Goal: Task Accomplishment & Management: Manage account settings

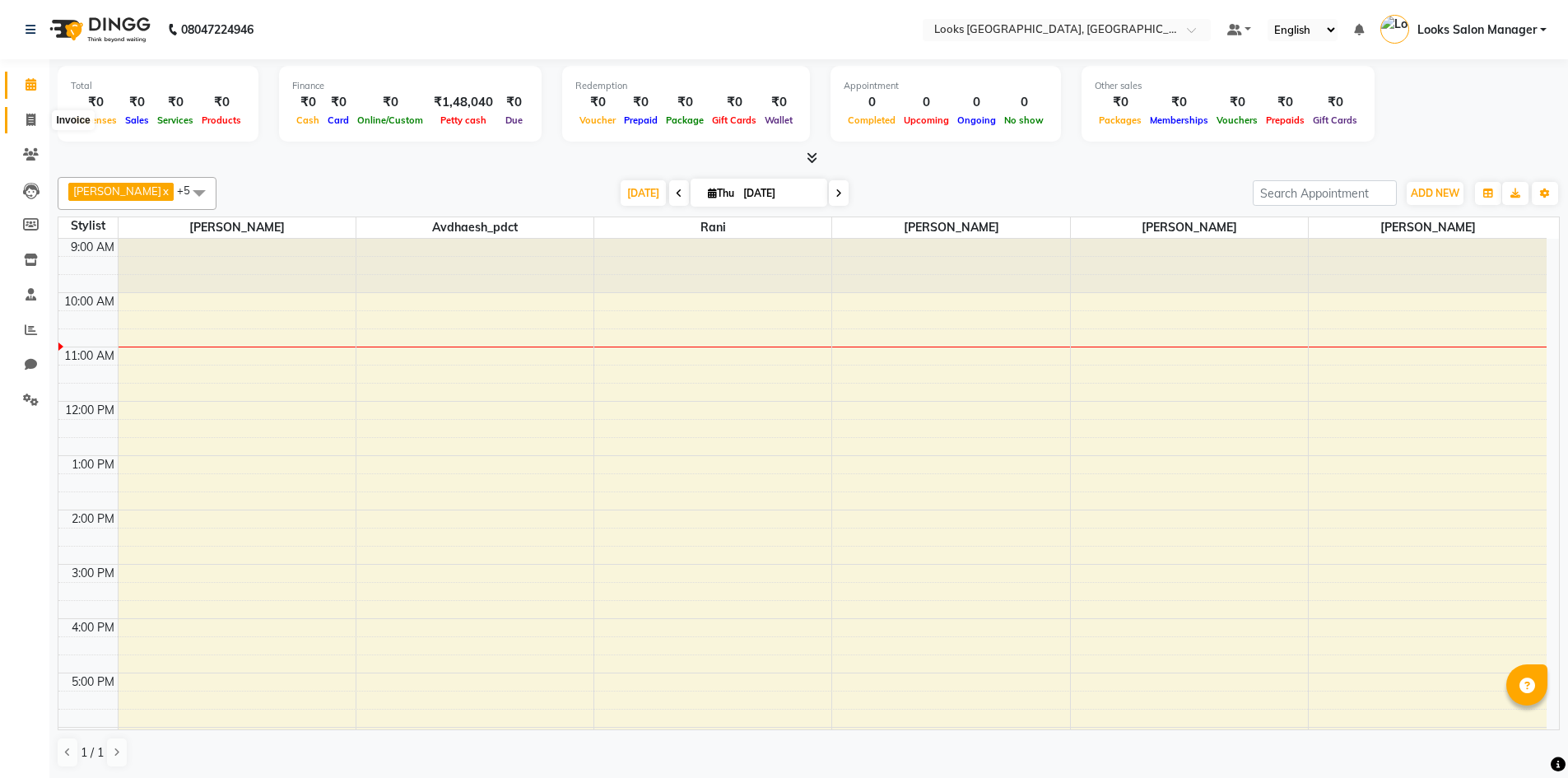
click at [33, 118] on icon at bounding box center [31, 120] width 9 height 12
select select "service"
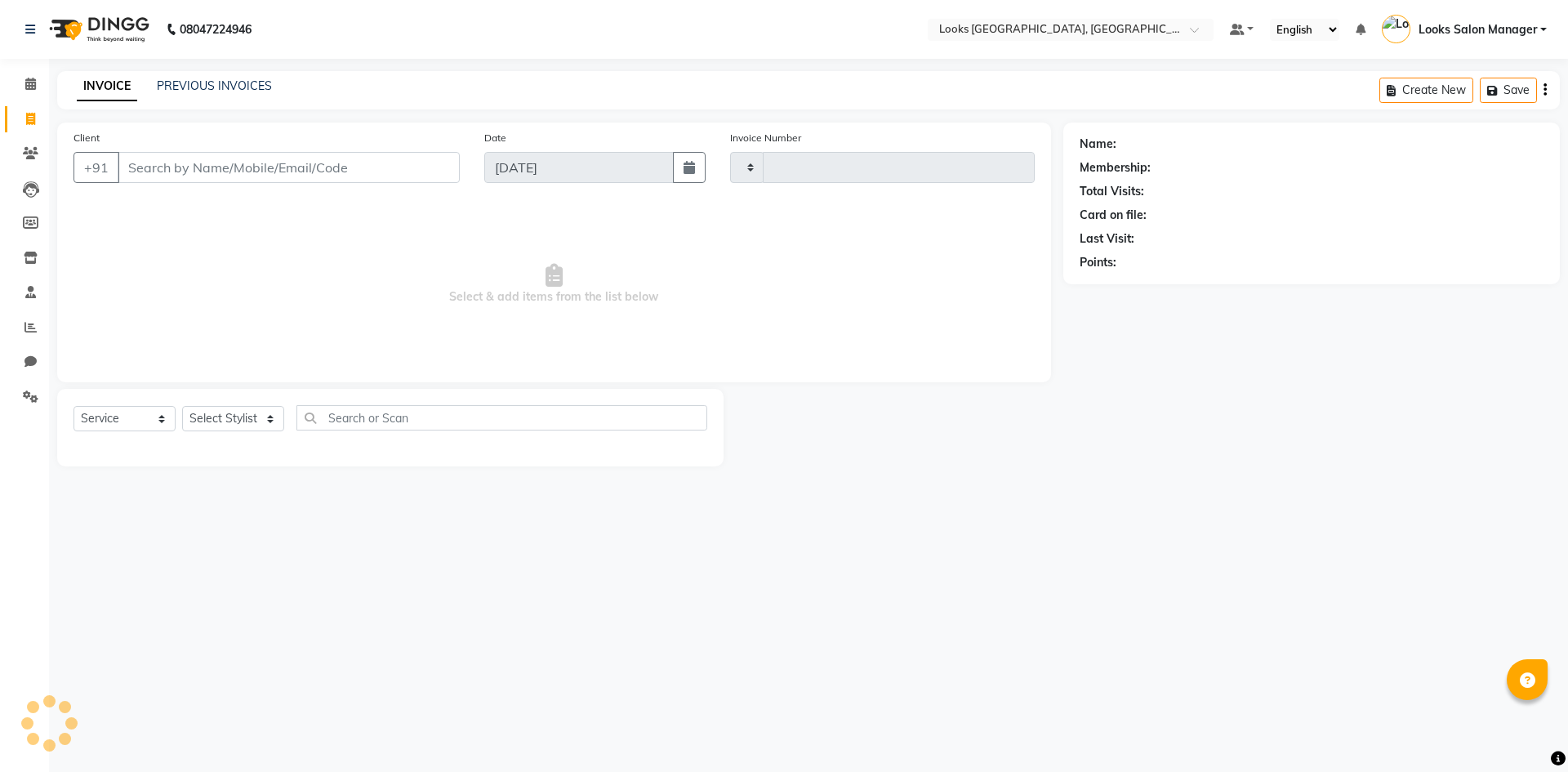
click at [172, 93] on div "PREVIOUS INVOICES" at bounding box center [214, 86] width 115 height 17
click at [226, 87] on link "PREVIOUS INVOICES" at bounding box center [214, 85] width 115 height 15
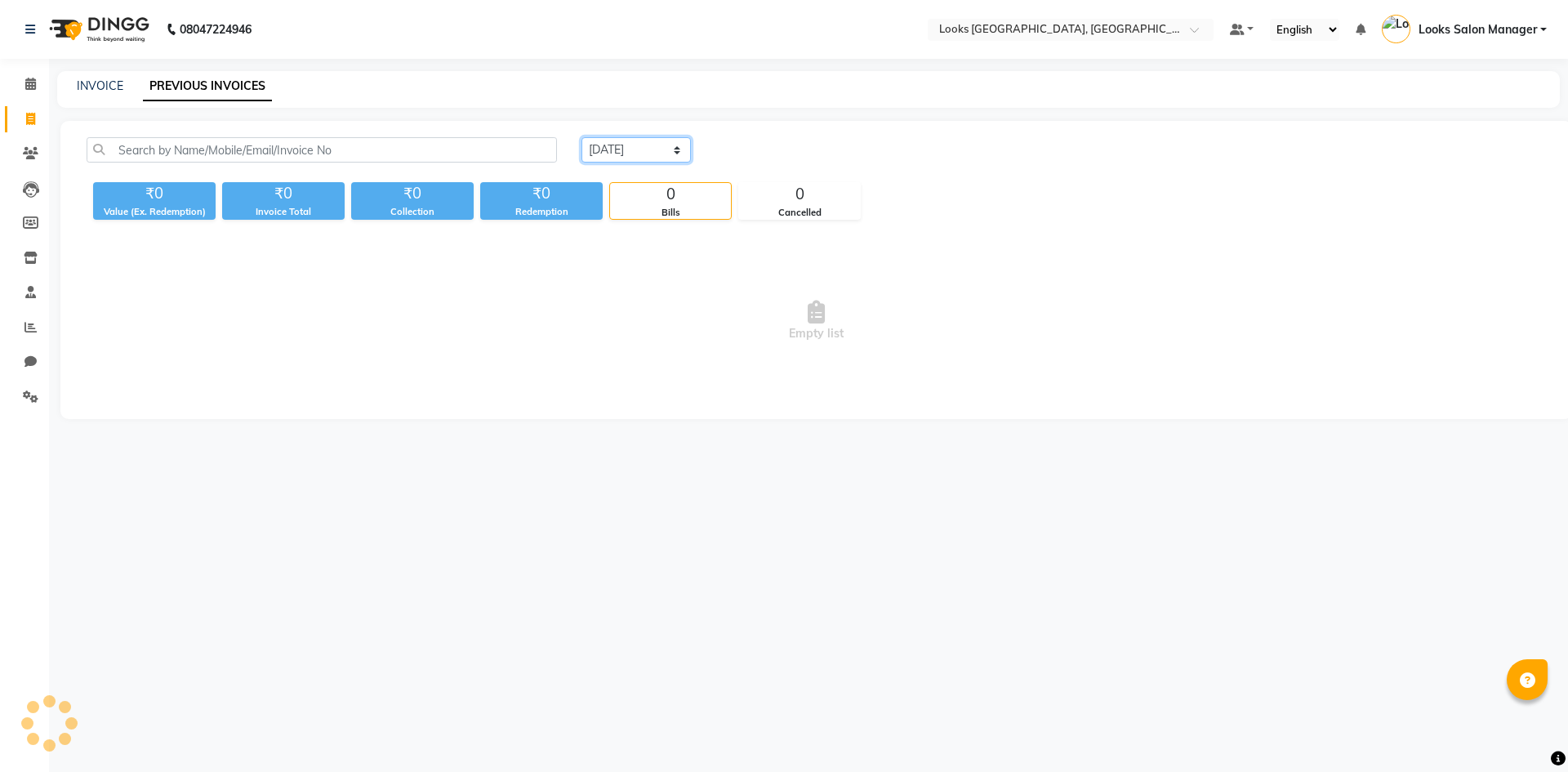
click at [665, 156] on select "[DATE] [DATE] Custom Range" at bounding box center [637, 150] width 109 height 26
select select "[DATE]"
click at [582, 138] on select "[DATE] [DATE] Custom Range" at bounding box center [637, 150] width 109 height 26
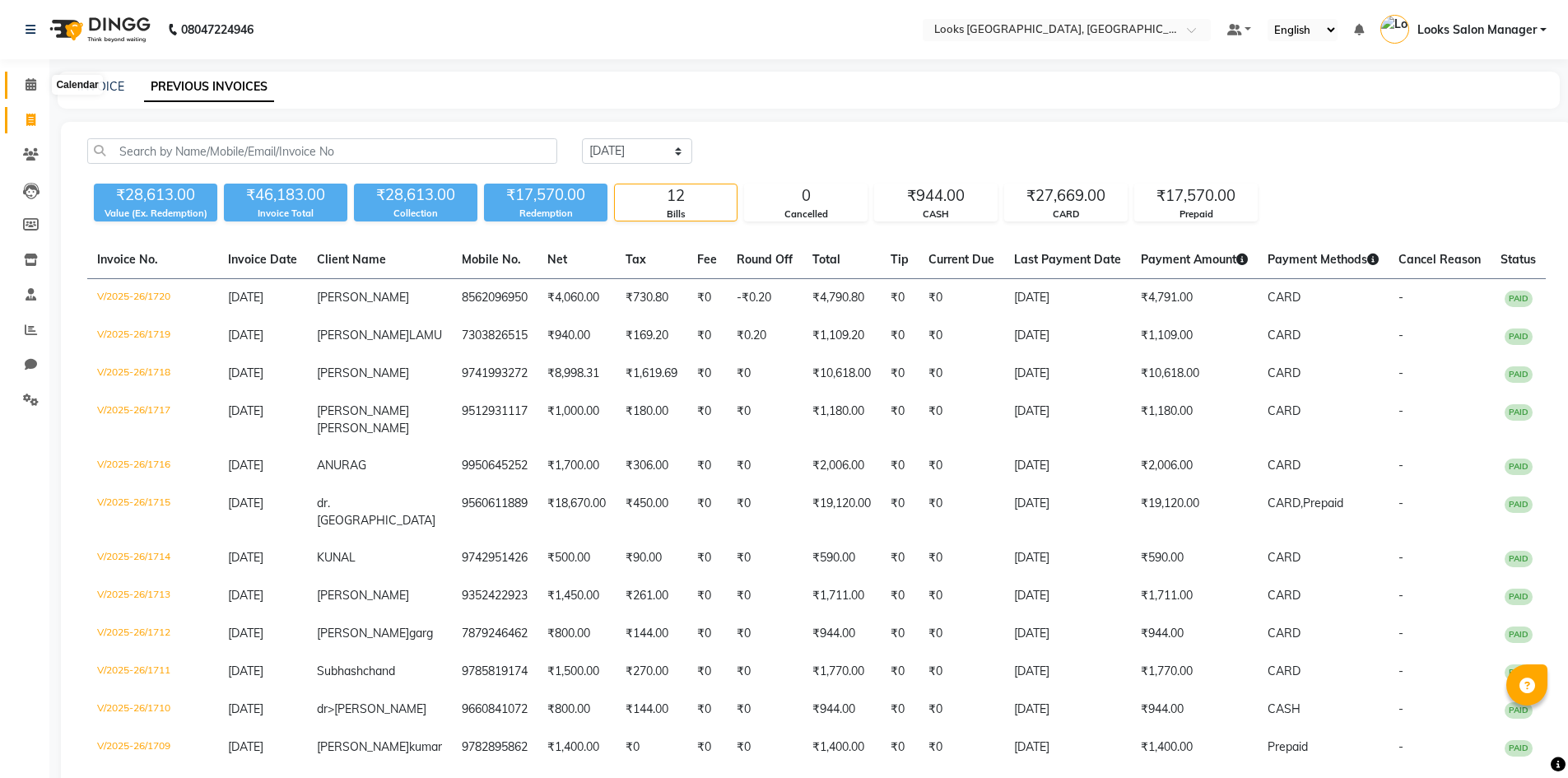
click at [29, 85] on icon at bounding box center [31, 84] width 10 height 12
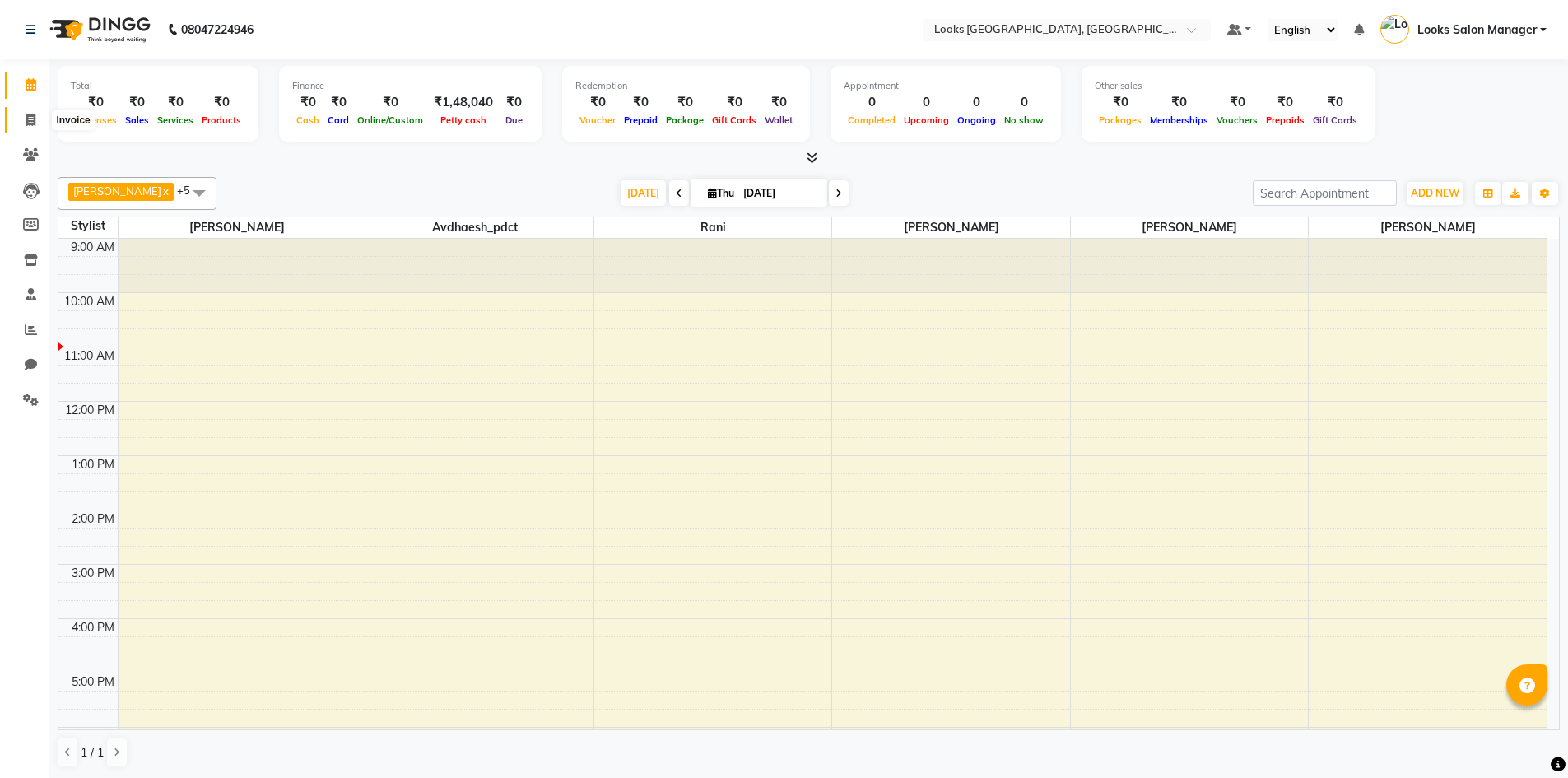
click at [34, 122] on icon at bounding box center [31, 120] width 9 height 12
select select "service"
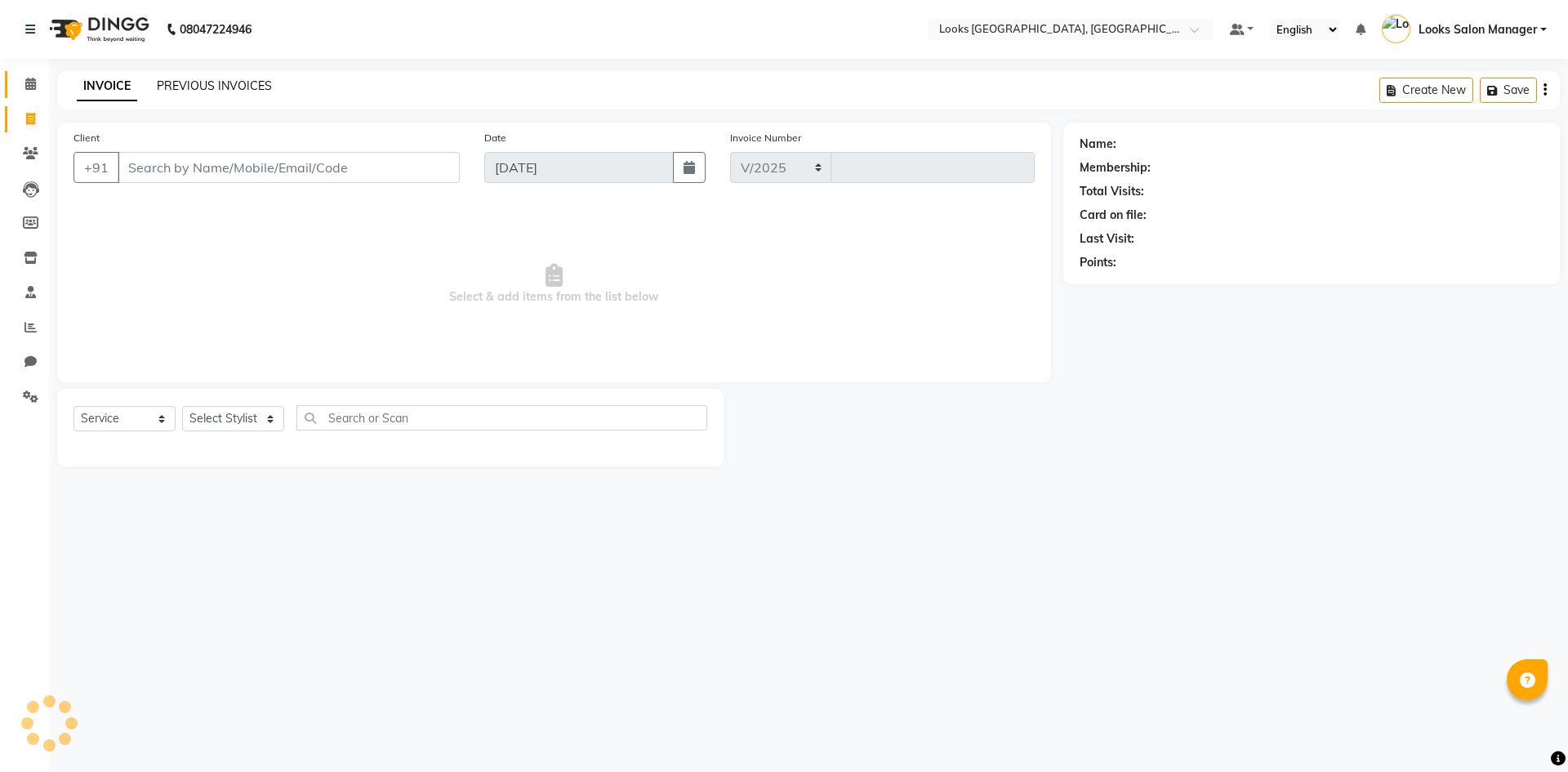
select select "4460"
type input "1721"
click at [223, 83] on link "PREVIOUS INVOICES" at bounding box center [214, 85] width 115 height 15
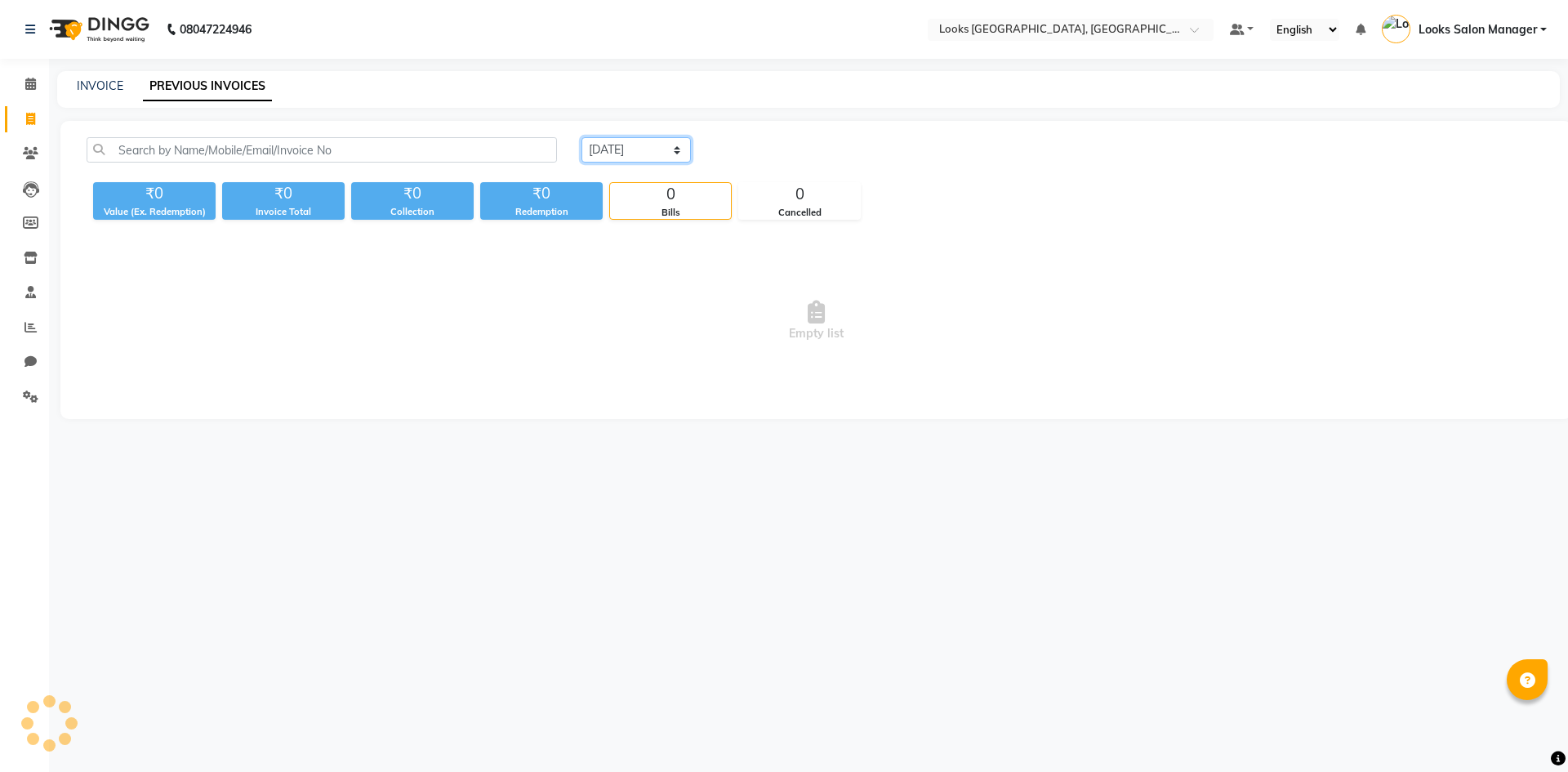
click at [660, 157] on select "[DATE] [DATE] Custom Range" at bounding box center [637, 150] width 109 height 26
select select "[DATE]"
click at [582, 138] on select "[DATE] [DATE] Custom Range" at bounding box center [637, 150] width 109 height 26
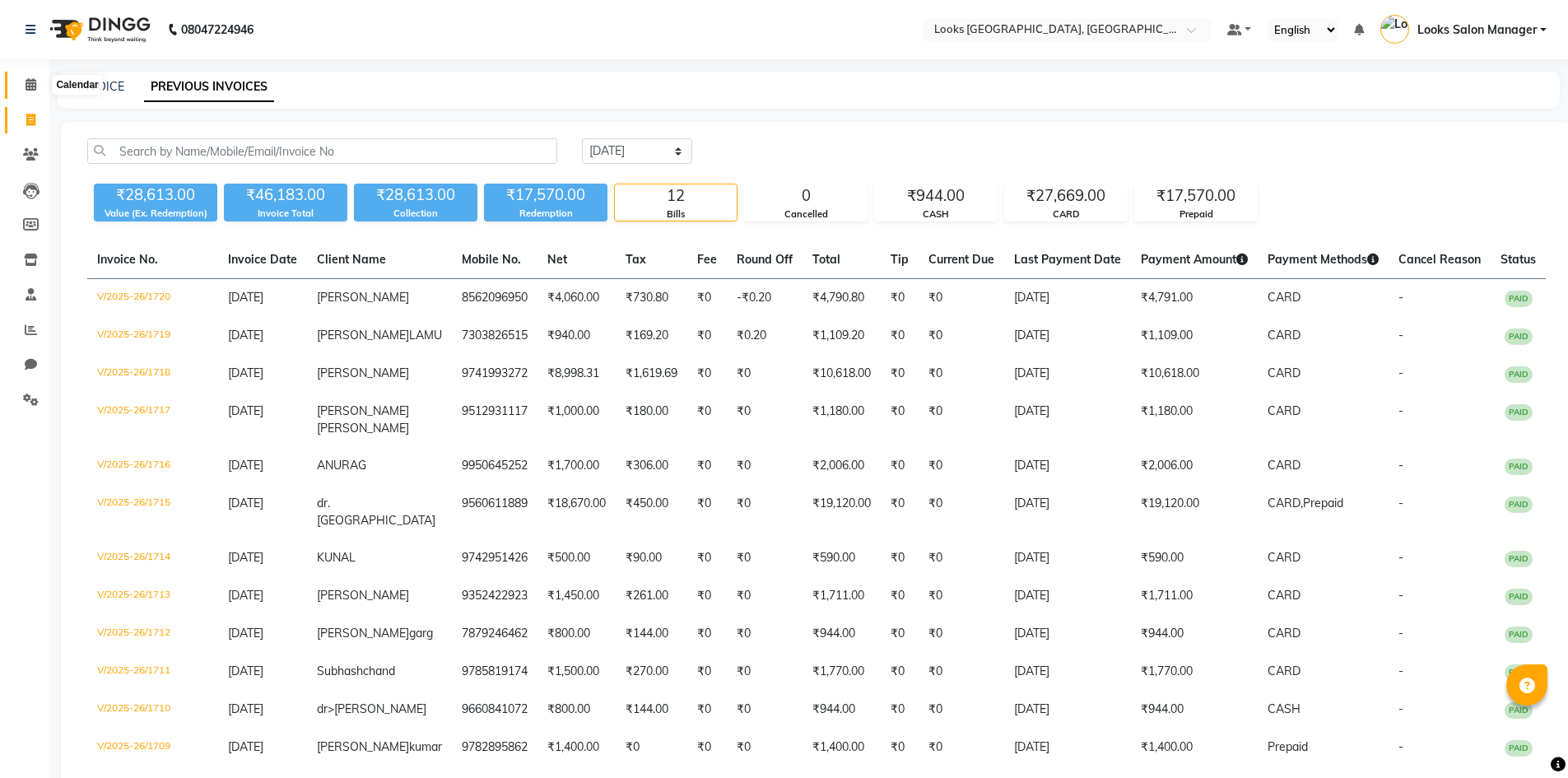
click at [23, 85] on span at bounding box center [30, 85] width 28 height 19
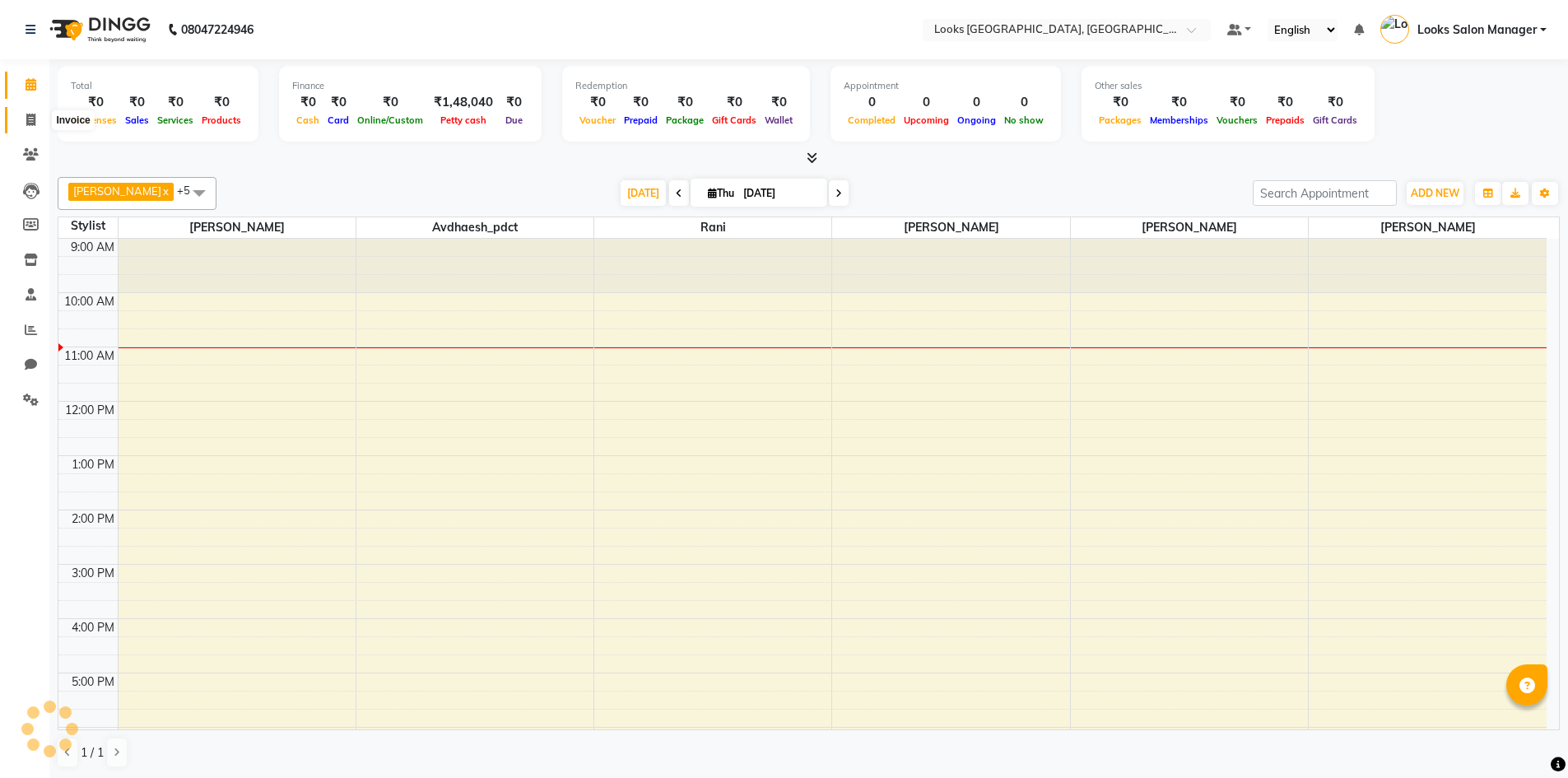
click at [31, 114] on icon at bounding box center [31, 120] width 9 height 12
select select "service"
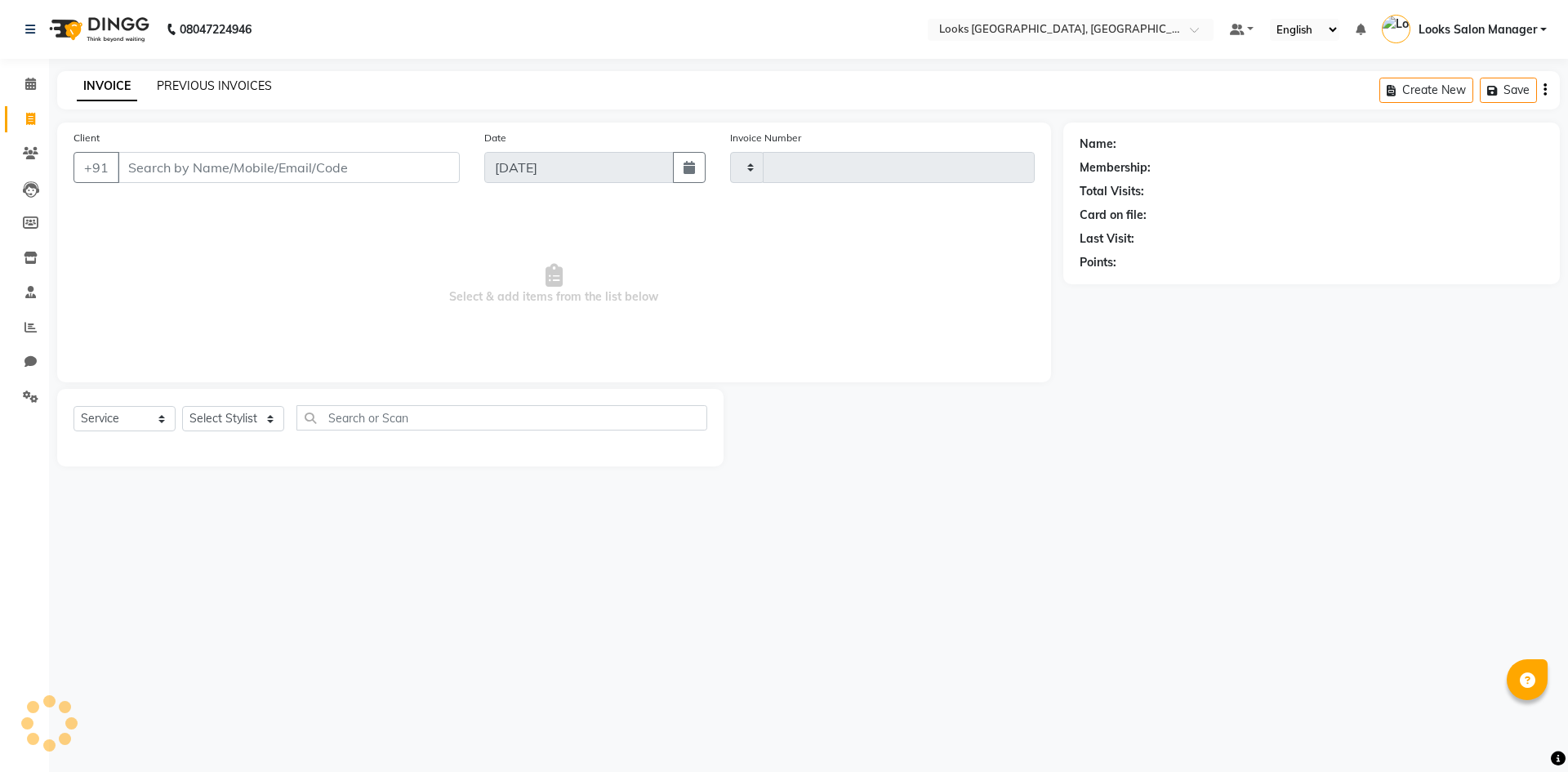
type input "1721"
select select "4460"
click at [190, 80] on link "PREVIOUS INVOICES" at bounding box center [214, 85] width 115 height 15
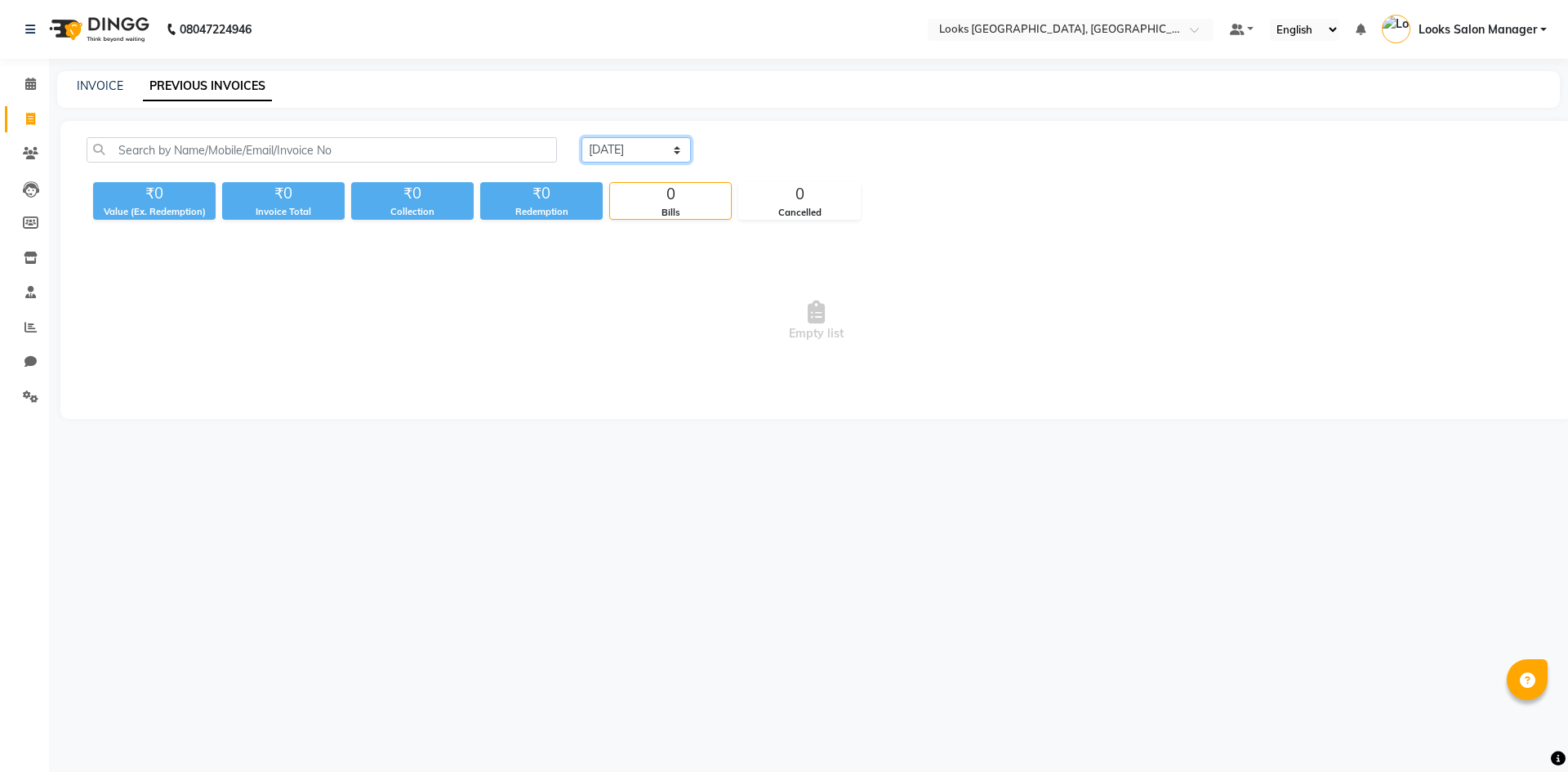
click at [616, 148] on select "[DATE] [DATE] Custom Range" at bounding box center [637, 150] width 109 height 26
select select "[DATE]"
click at [582, 138] on select "[DATE] [DATE] Custom Range" at bounding box center [637, 150] width 109 height 26
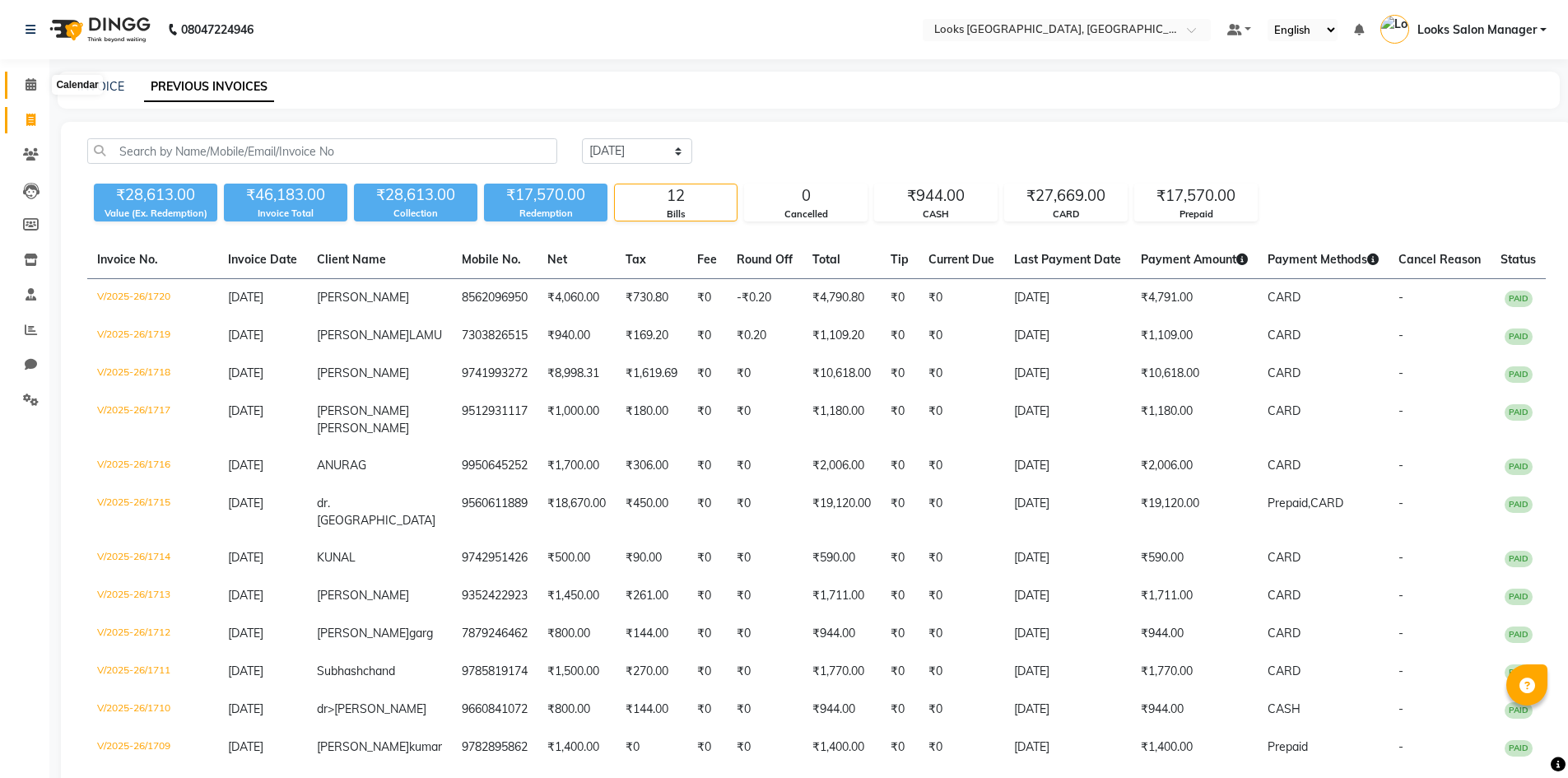
click at [28, 84] on icon at bounding box center [31, 84] width 10 height 12
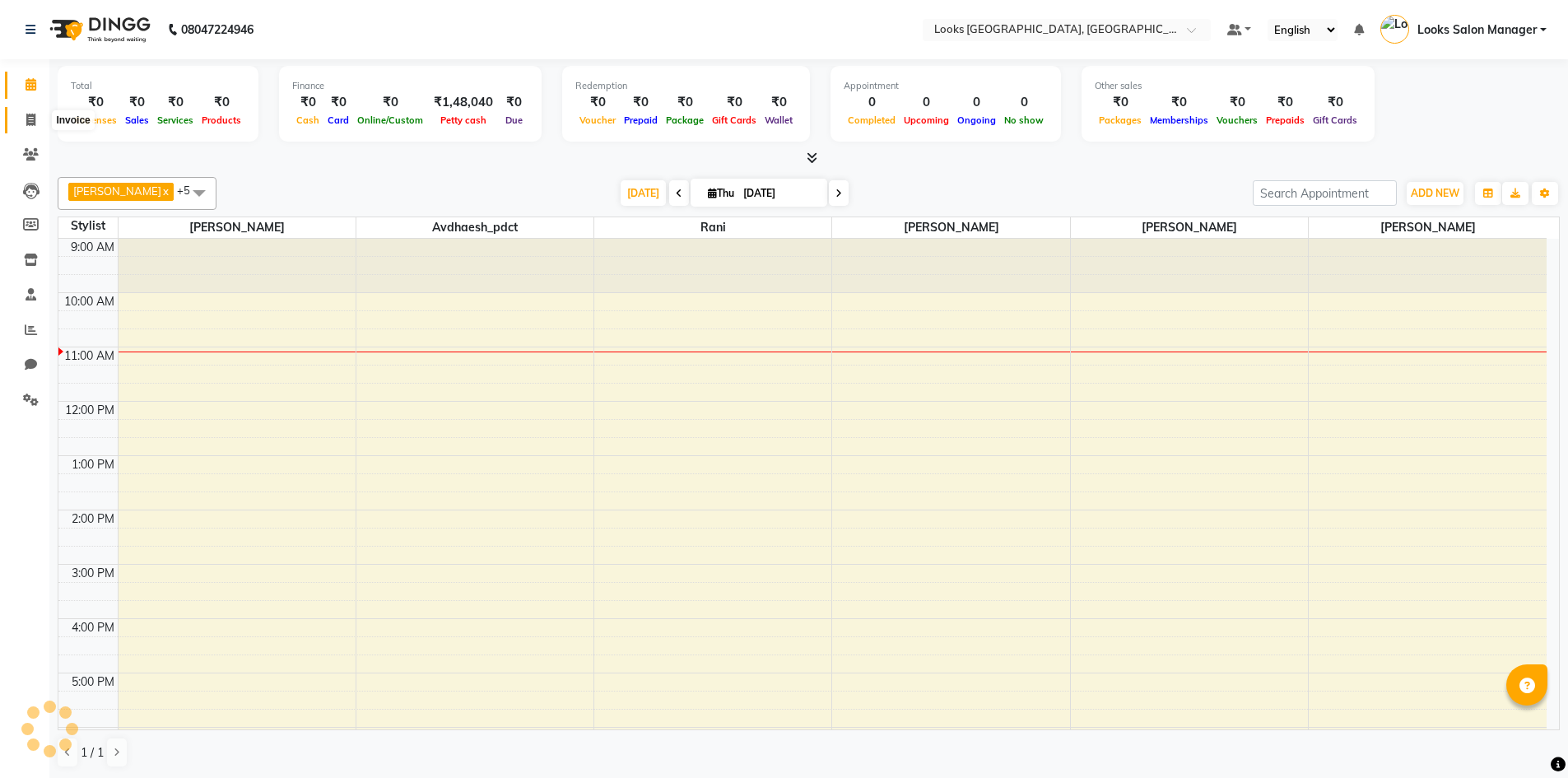
click at [28, 119] on icon at bounding box center [31, 120] width 9 height 12
select select "service"
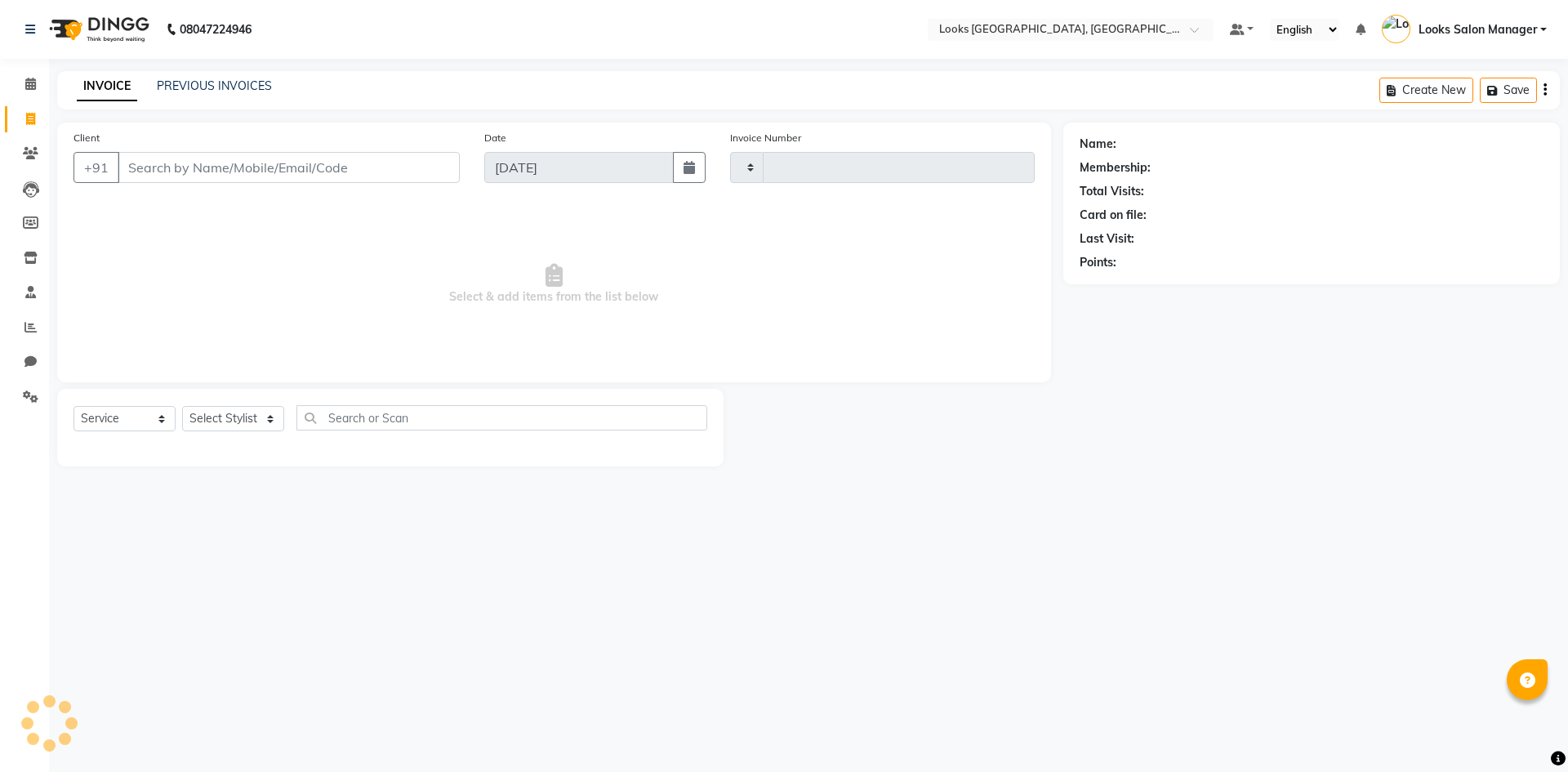
type input "1721"
select select "4460"
click at [199, 171] on input "Client" at bounding box center [289, 168] width 343 height 31
type input "6378067906"
click at [438, 156] on button "Add Client" at bounding box center [418, 168] width 84 height 31
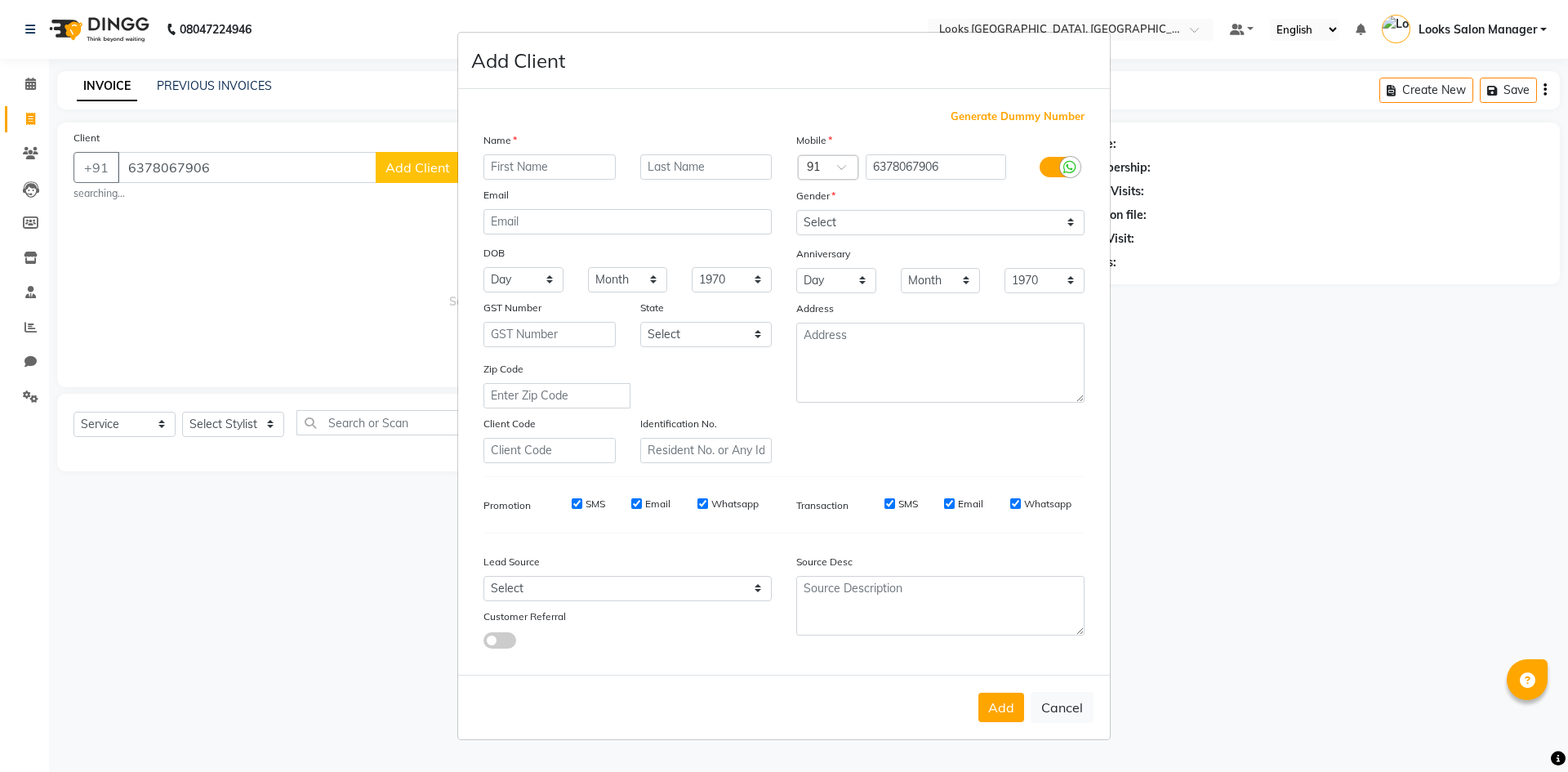
click at [501, 167] on input "text" at bounding box center [549, 168] width 132 height 26
type input "[PERSON_NAME]"
click at [824, 221] on select "Select [DEMOGRAPHIC_DATA] [DEMOGRAPHIC_DATA] Other Prefer Not To Say" at bounding box center [940, 223] width 288 height 26
select select "[DEMOGRAPHIC_DATA]"
click at [796, 210] on select "Select [DEMOGRAPHIC_DATA] [DEMOGRAPHIC_DATA] Other Prefer Not To Say" at bounding box center [940, 223] width 288 height 26
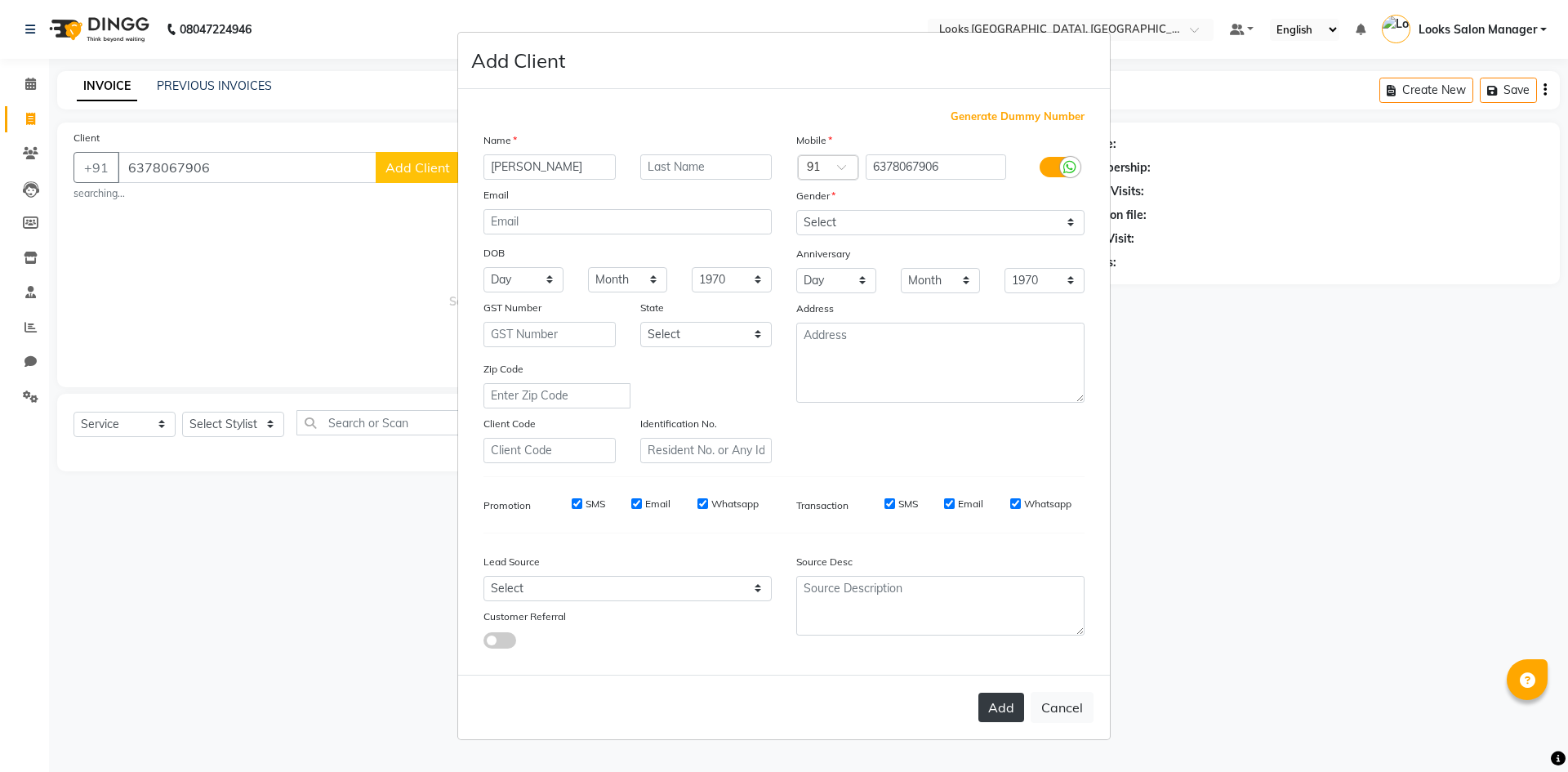
click at [992, 713] on button "Add" at bounding box center [1001, 708] width 46 height 29
select select
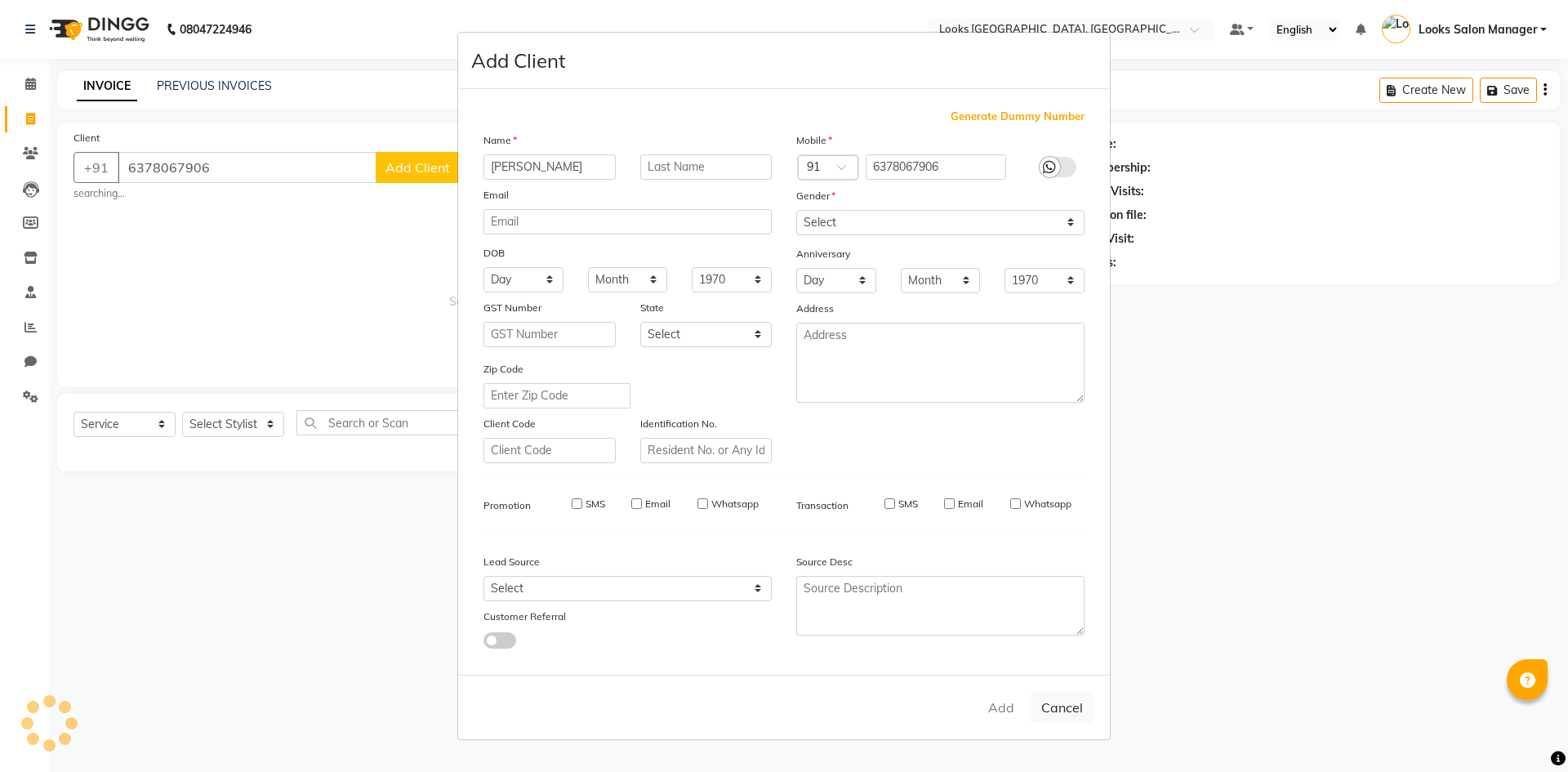
select select
checkbox input "false"
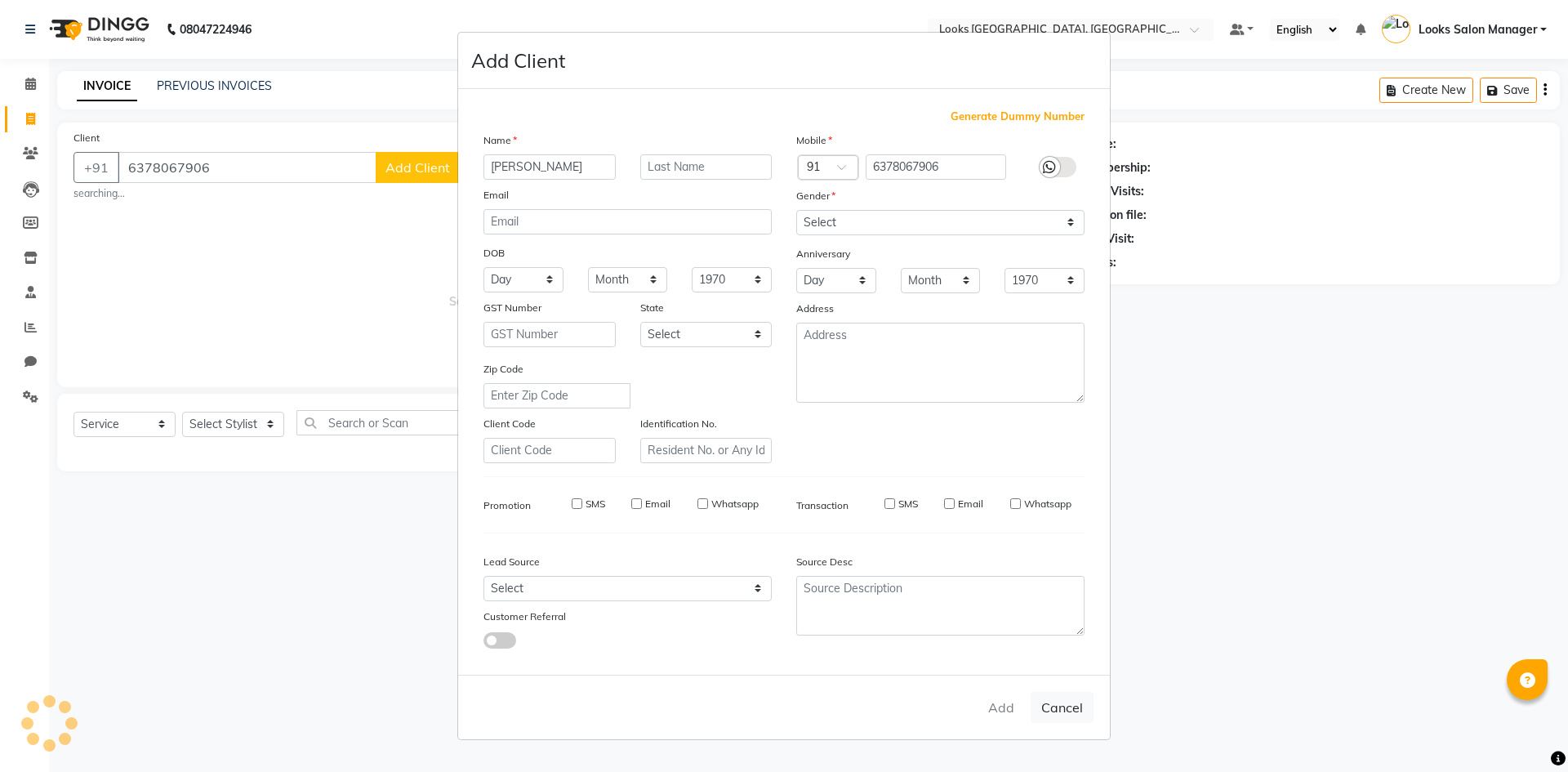
checkbox input "false"
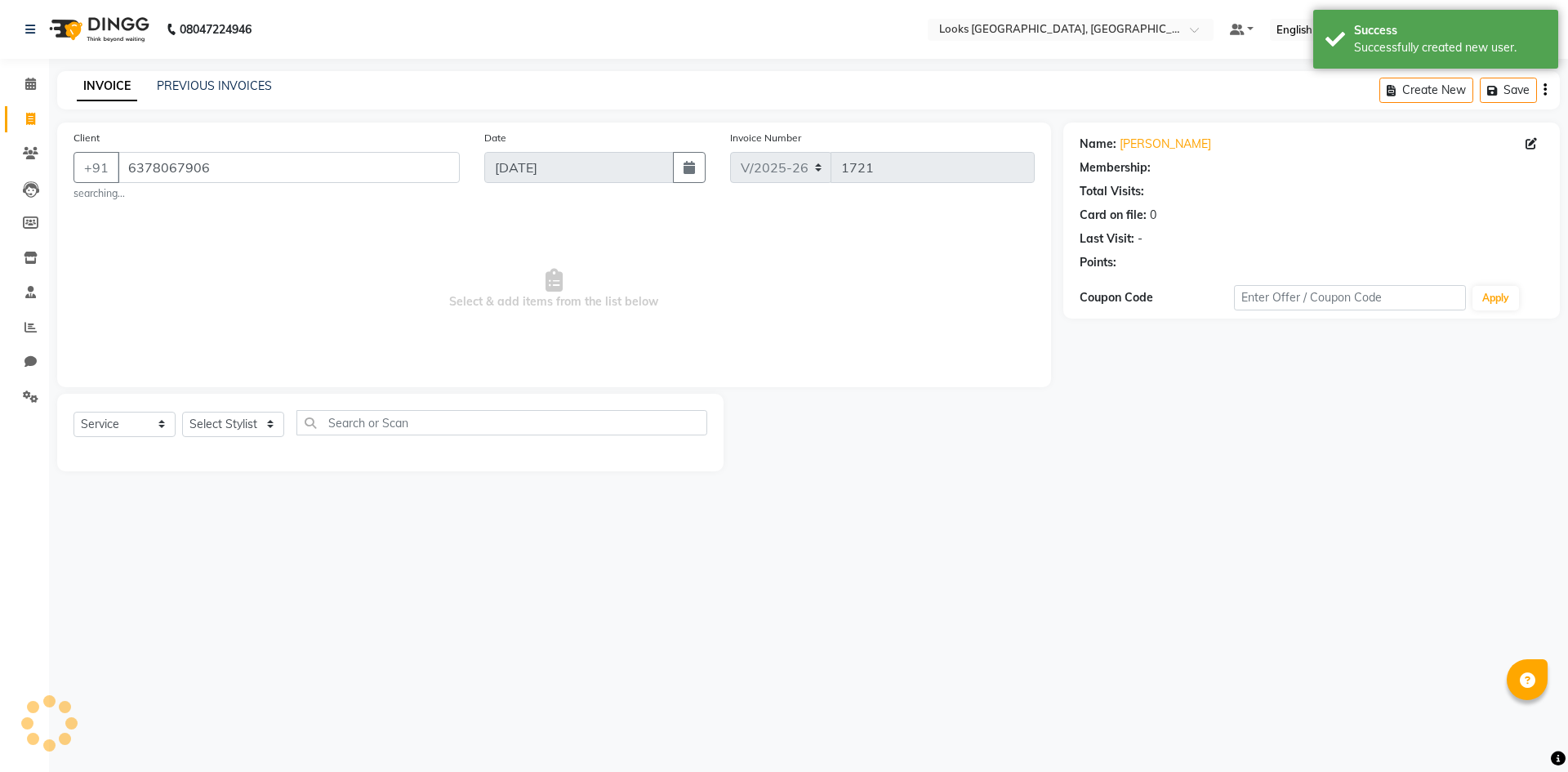
select select "1: Object"
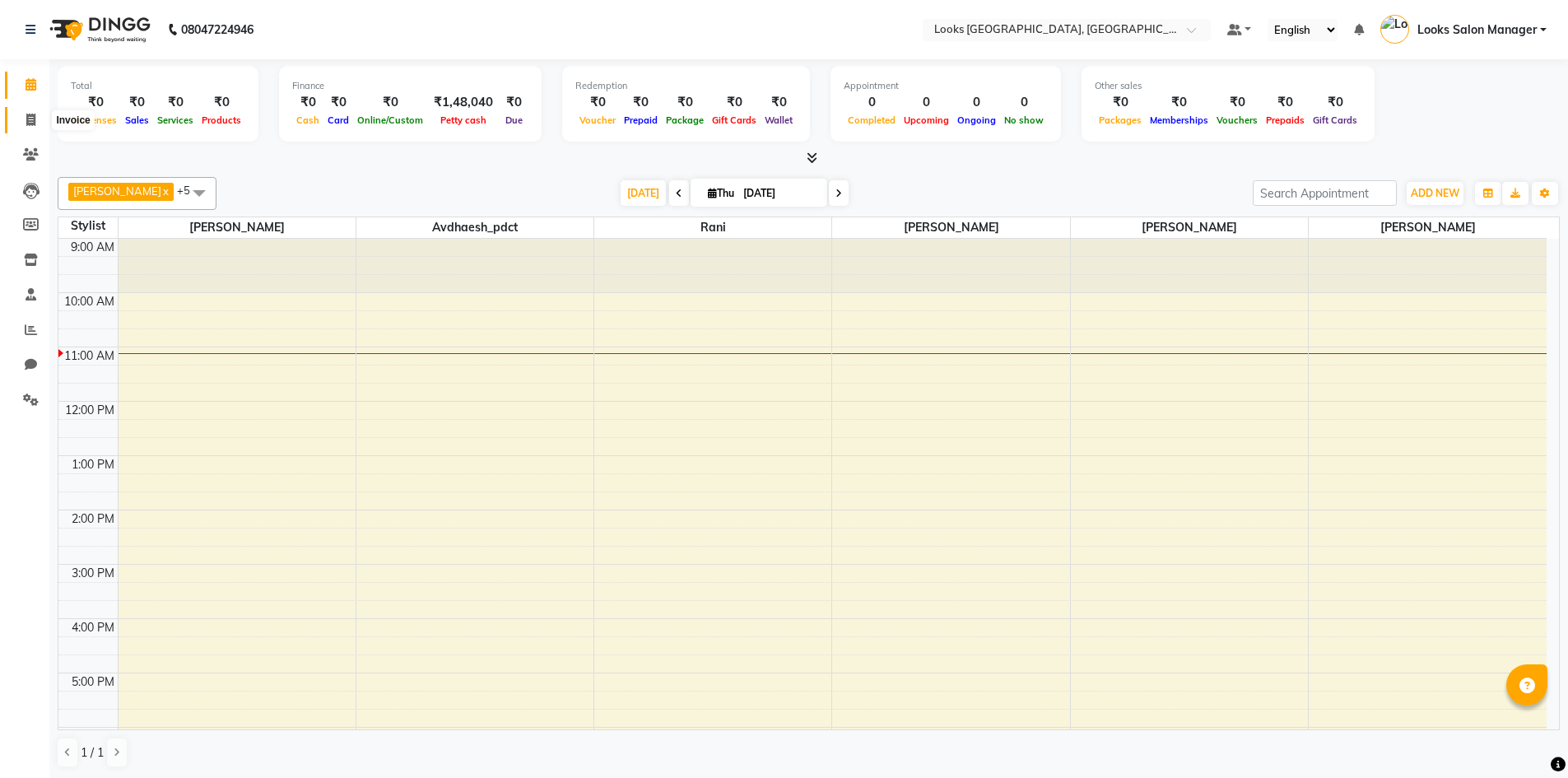
click at [32, 117] on icon at bounding box center [31, 120] width 9 height 12
select select "service"
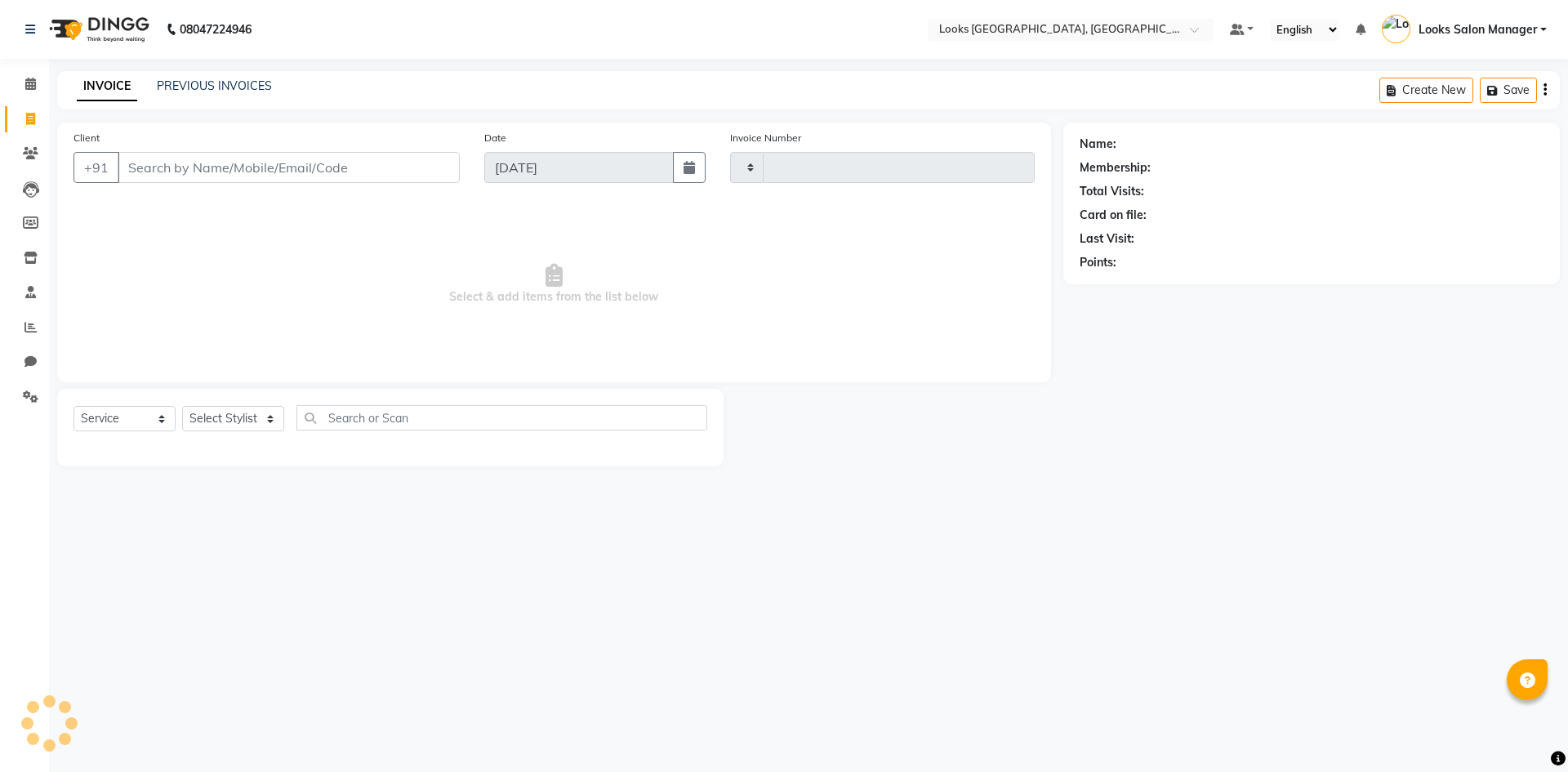
type input "1721"
select select "4460"
click at [15, 393] on link "Settings" at bounding box center [25, 398] width 39 height 27
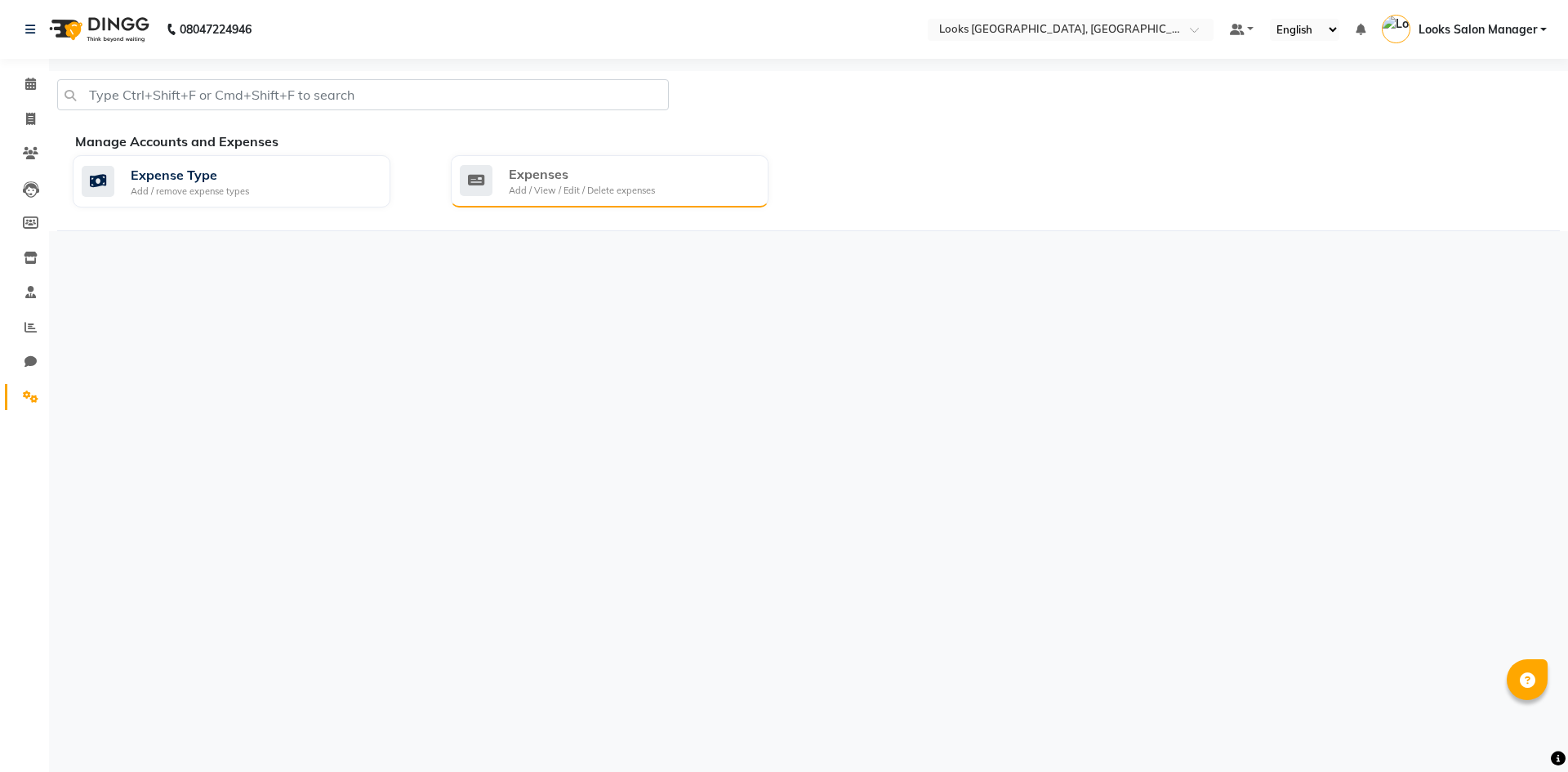
click at [629, 191] on div "Add / View / Edit / Delete expenses" at bounding box center [582, 191] width 146 height 14
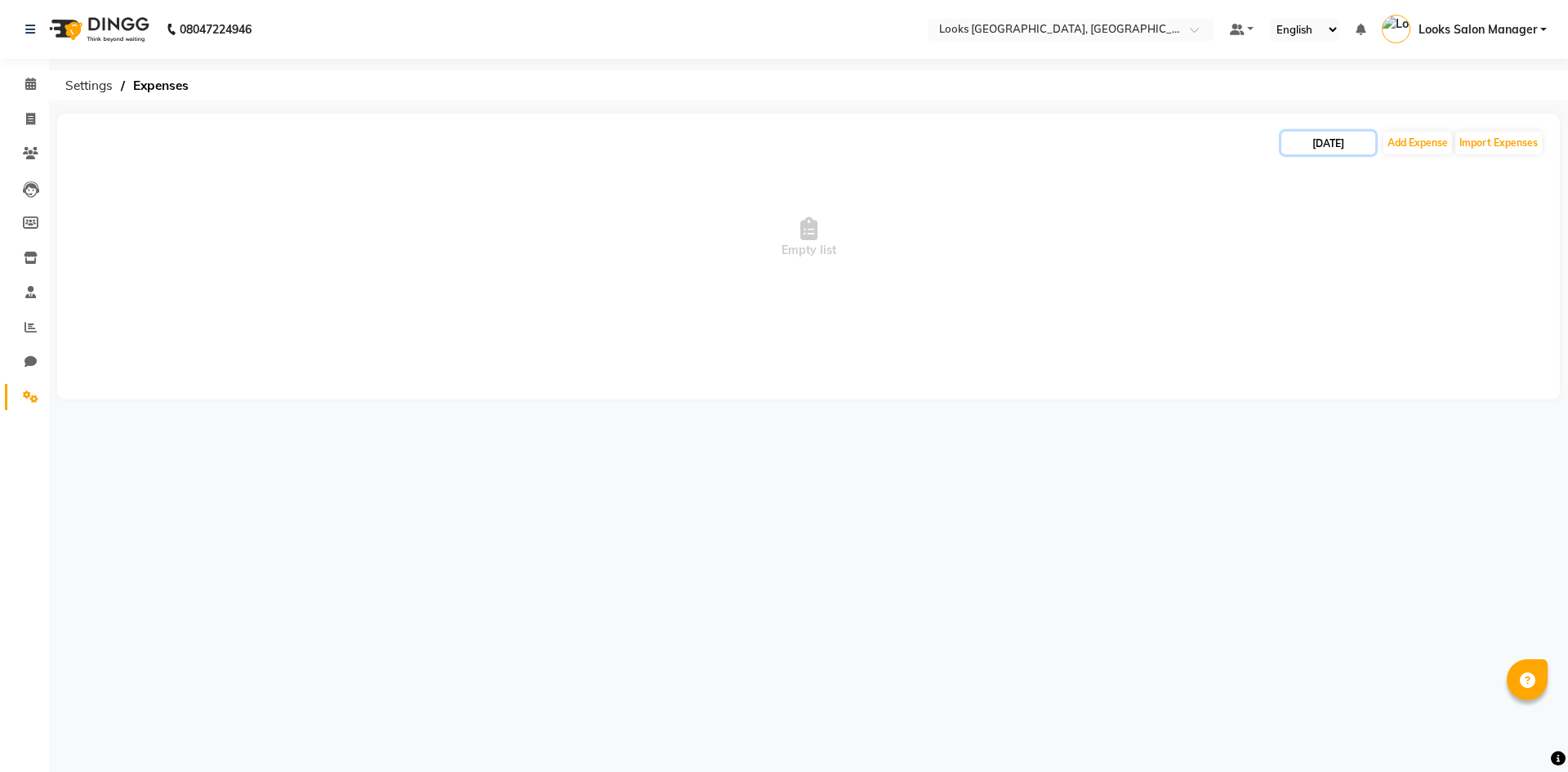
click at [1338, 143] on input "[DATE]" at bounding box center [1329, 143] width 94 height 23
select select "9"
select select "2025"
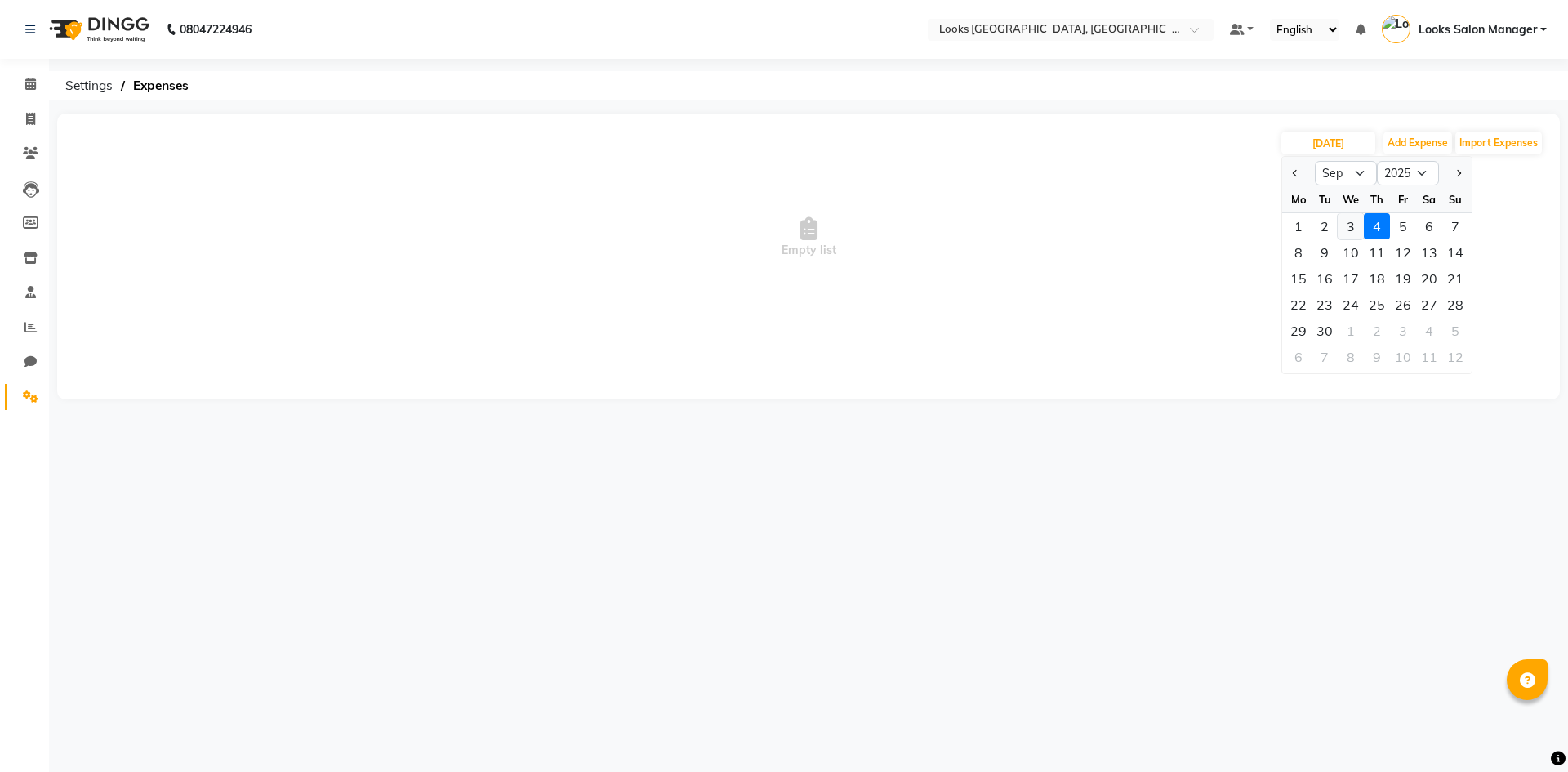
click at [1358, 232] on div "3" at bounding box center [1351, 227] width 26 height 27
type input "[DATE]"
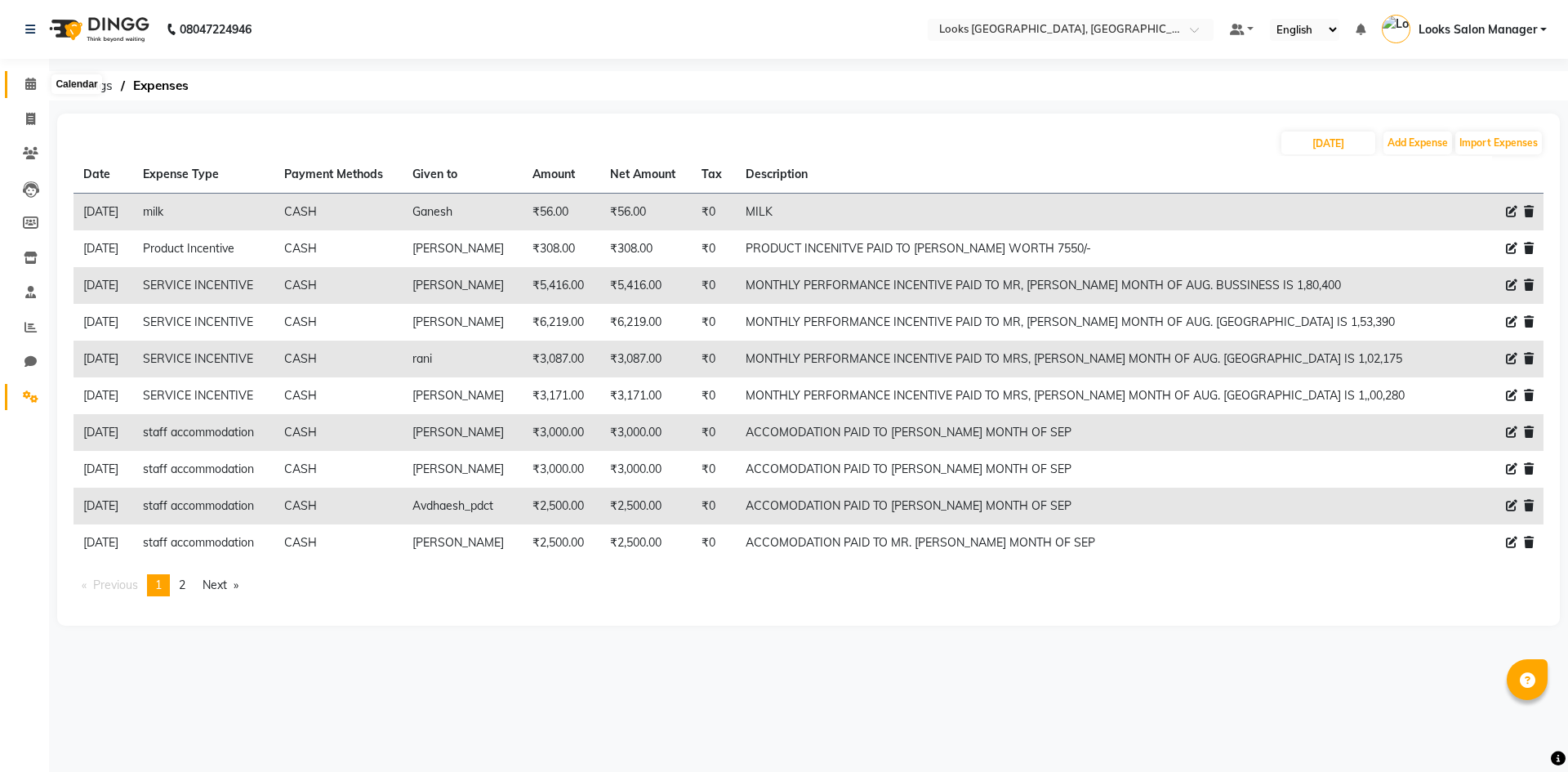
click at [26, 80] on icon at bounding box center [31, 84] width 10 height 12
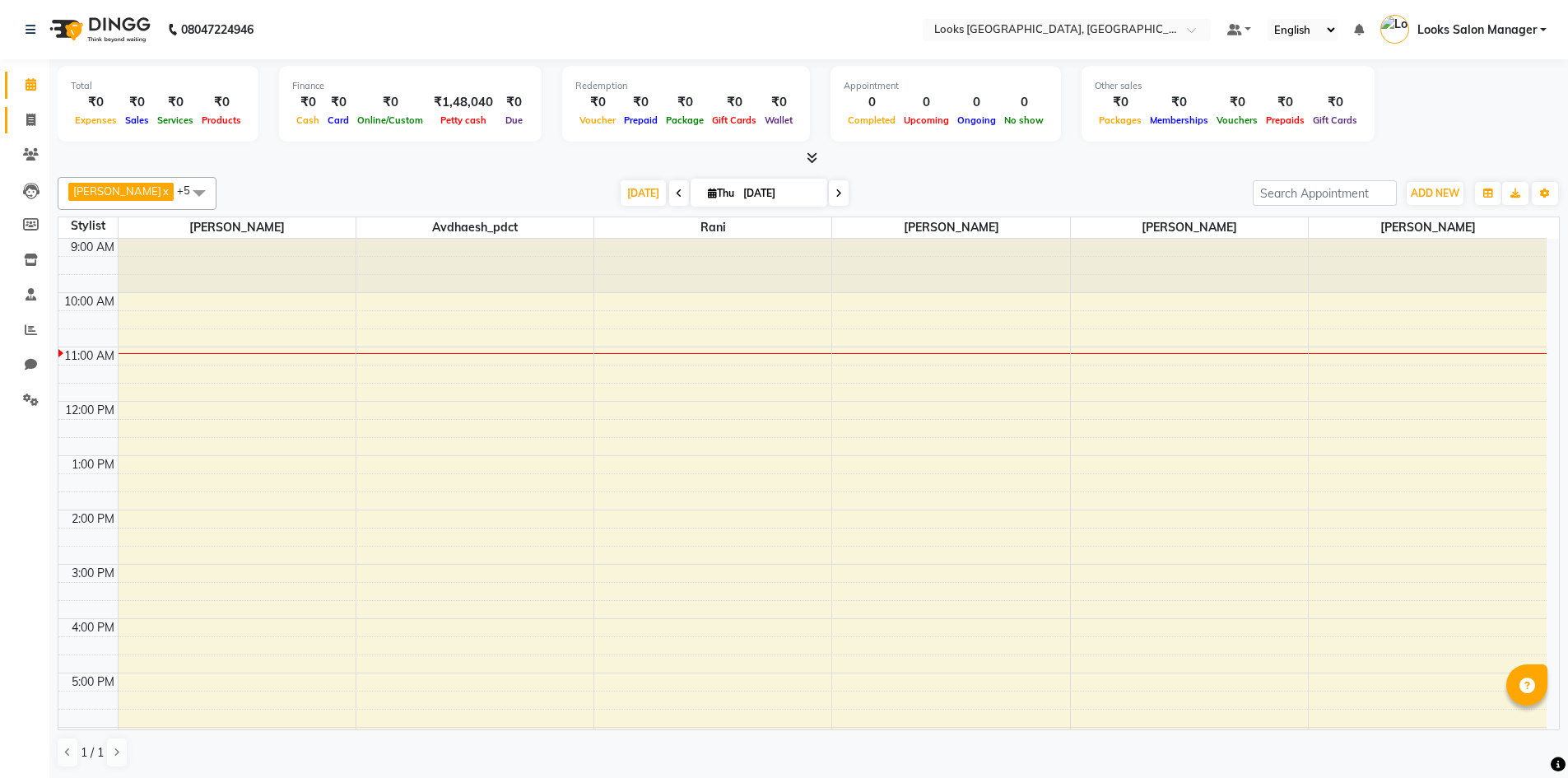
click at [38, 131] on link "Invoice" at bounding box center [25, 121] width 40 height 28
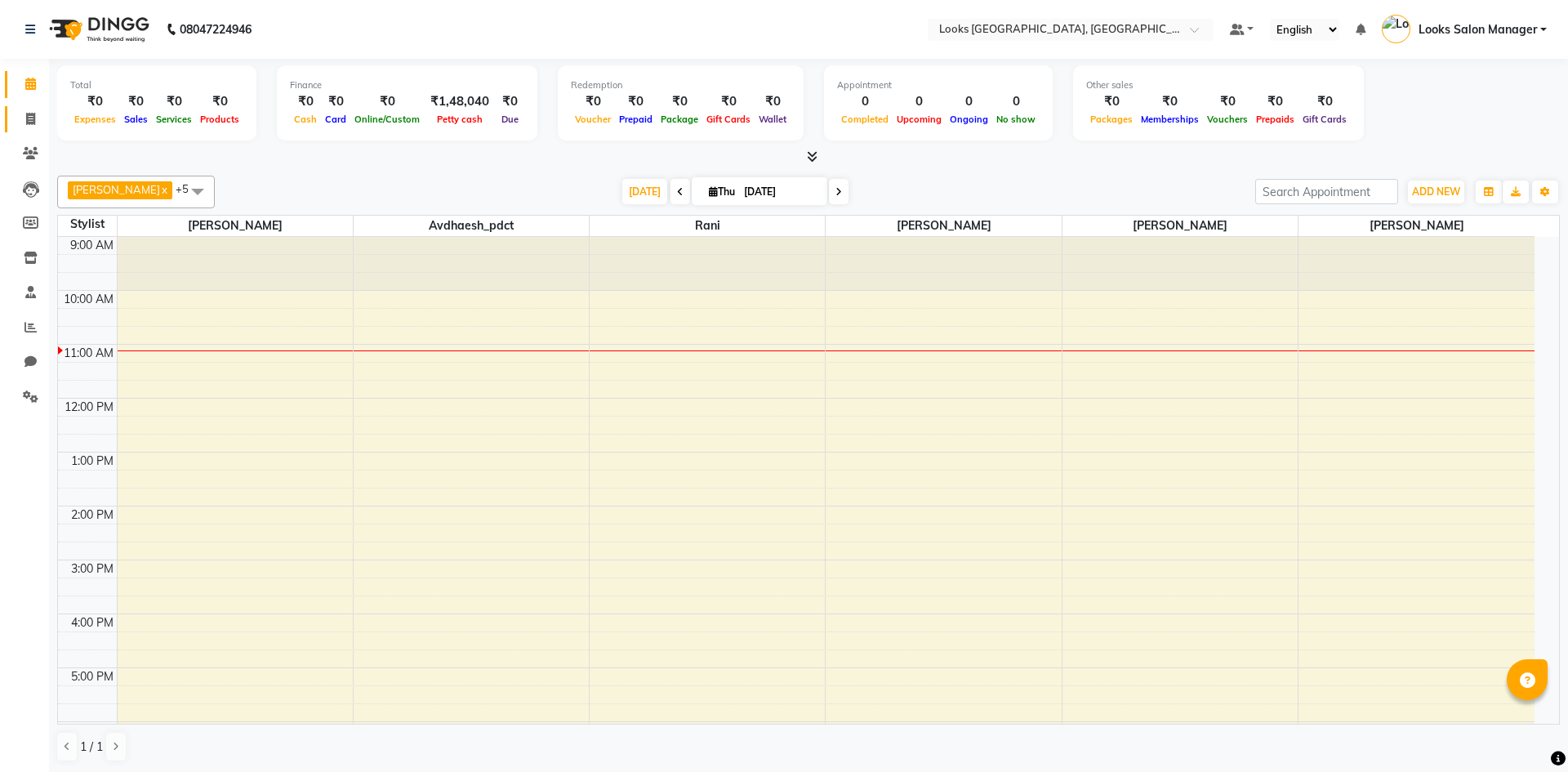
select select "4460"
select select "service"
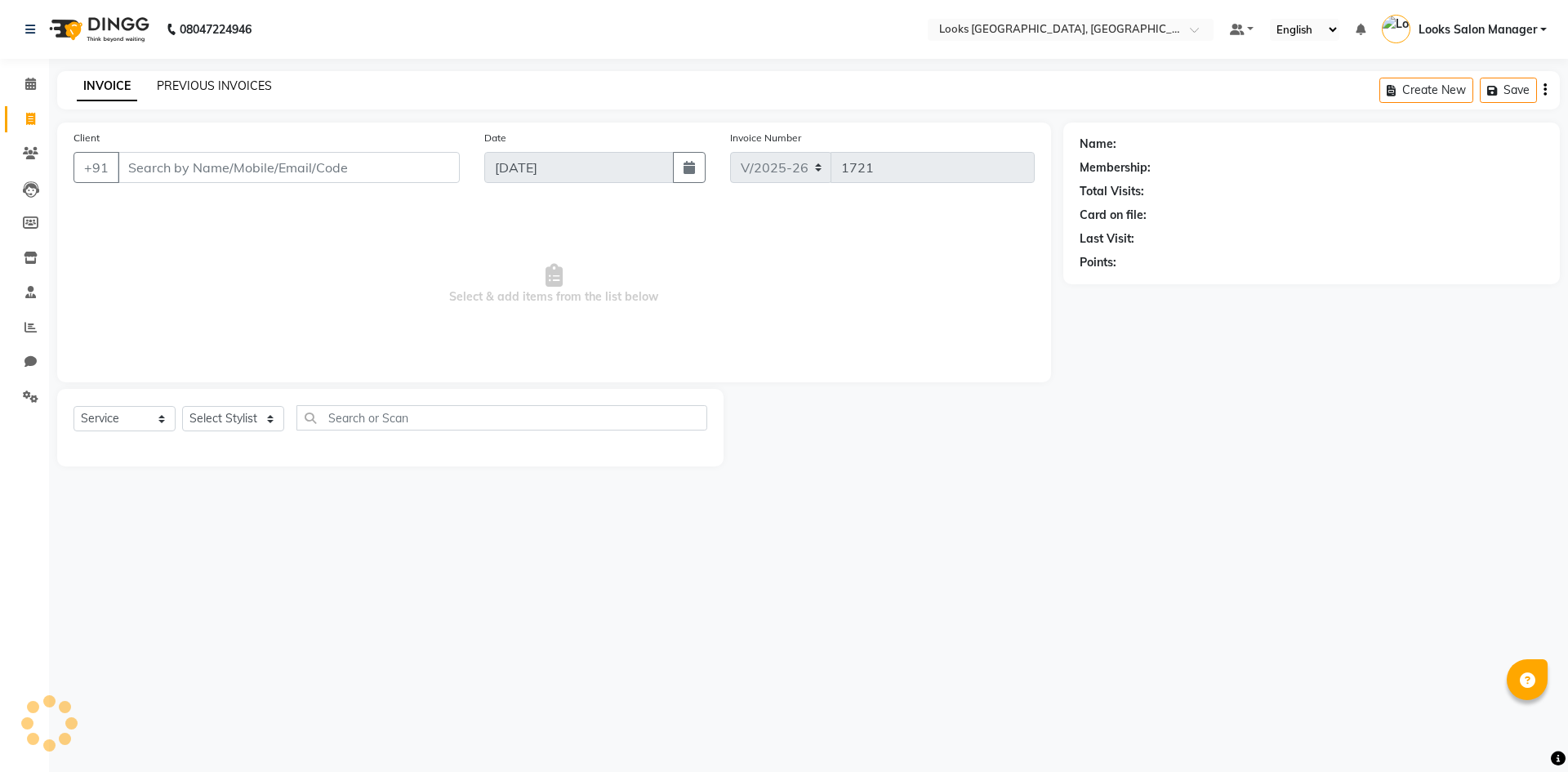
click at [194, 91] on link "PREVIOUS INVOICES" at bounding box center [214, 85] width 115 height 15
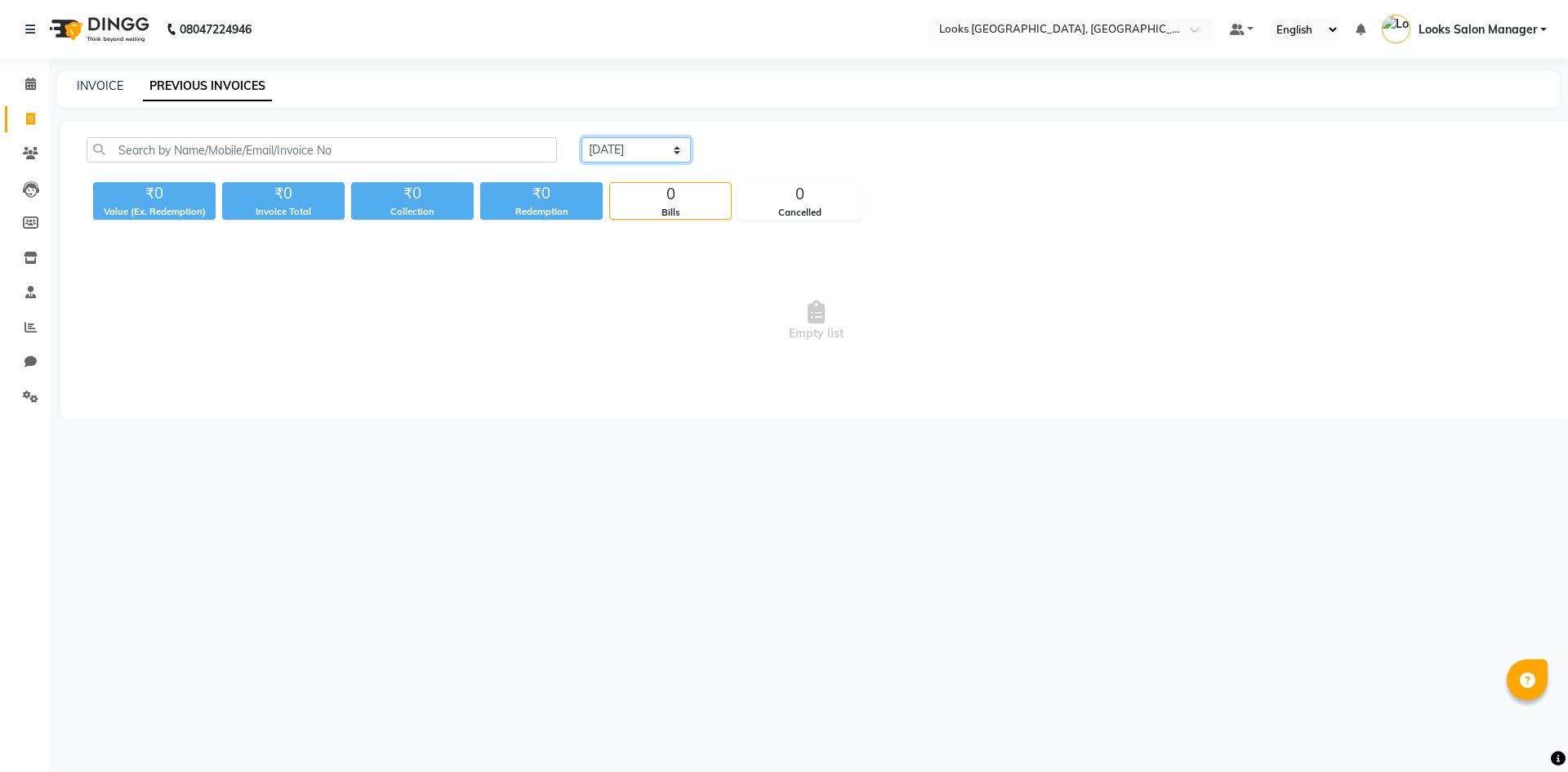
click at [618, 160] on select "[DATE] [DATE] Custom Range" at bounding box center [637, 150] width 109 height 26
select select "[DATE]"
click at [582, 138] on select "[DATE] [DATE] Custom Range" at bounding box center [637, 150] width 109 height 26
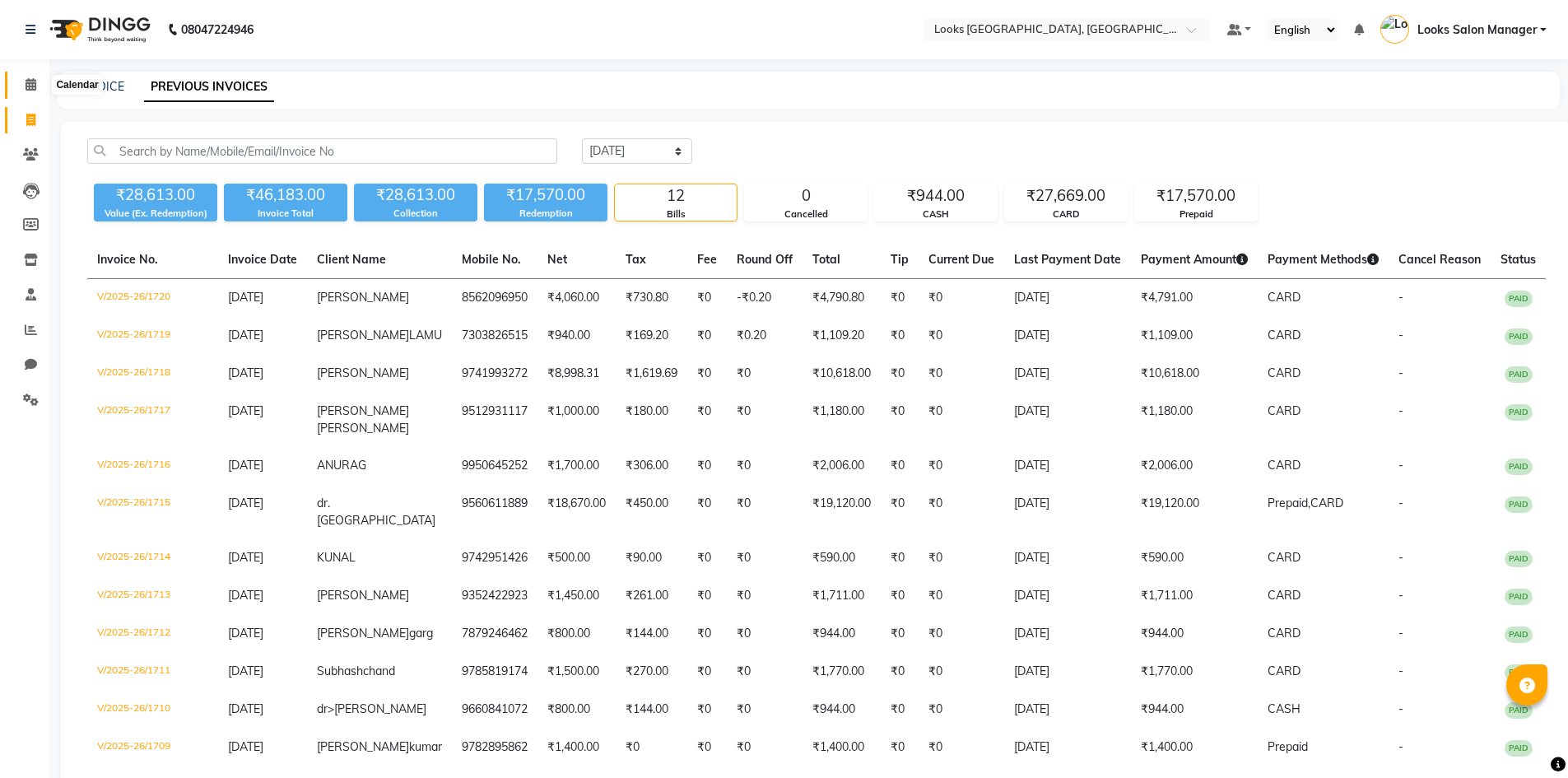
click at [35, 90] on icon at bounding box center [31, 84] width 10 height 12
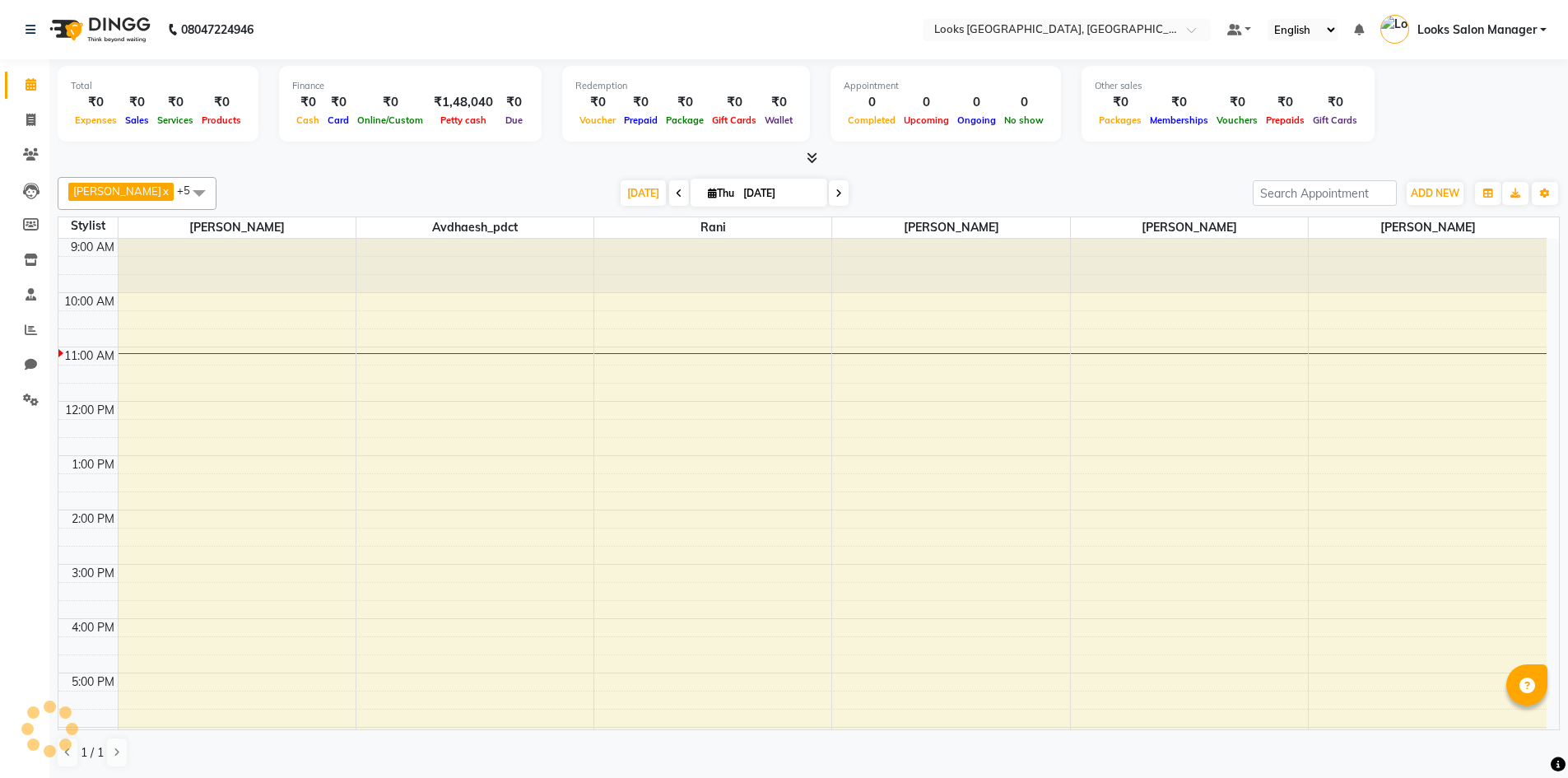
scroll to position [109, 0]
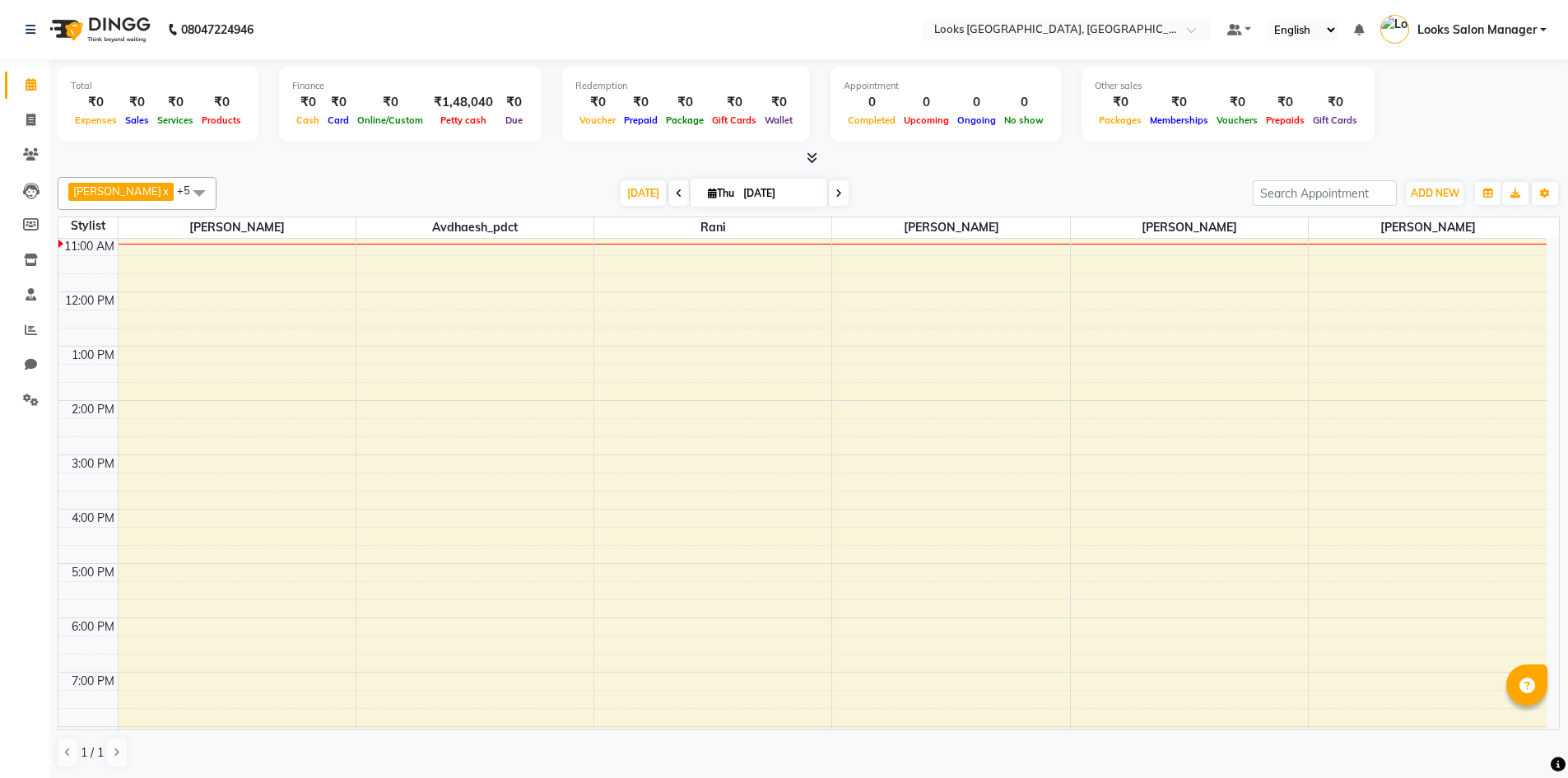
click at [812, 151] on span at bounding box center [809, 159] width 17 height 17
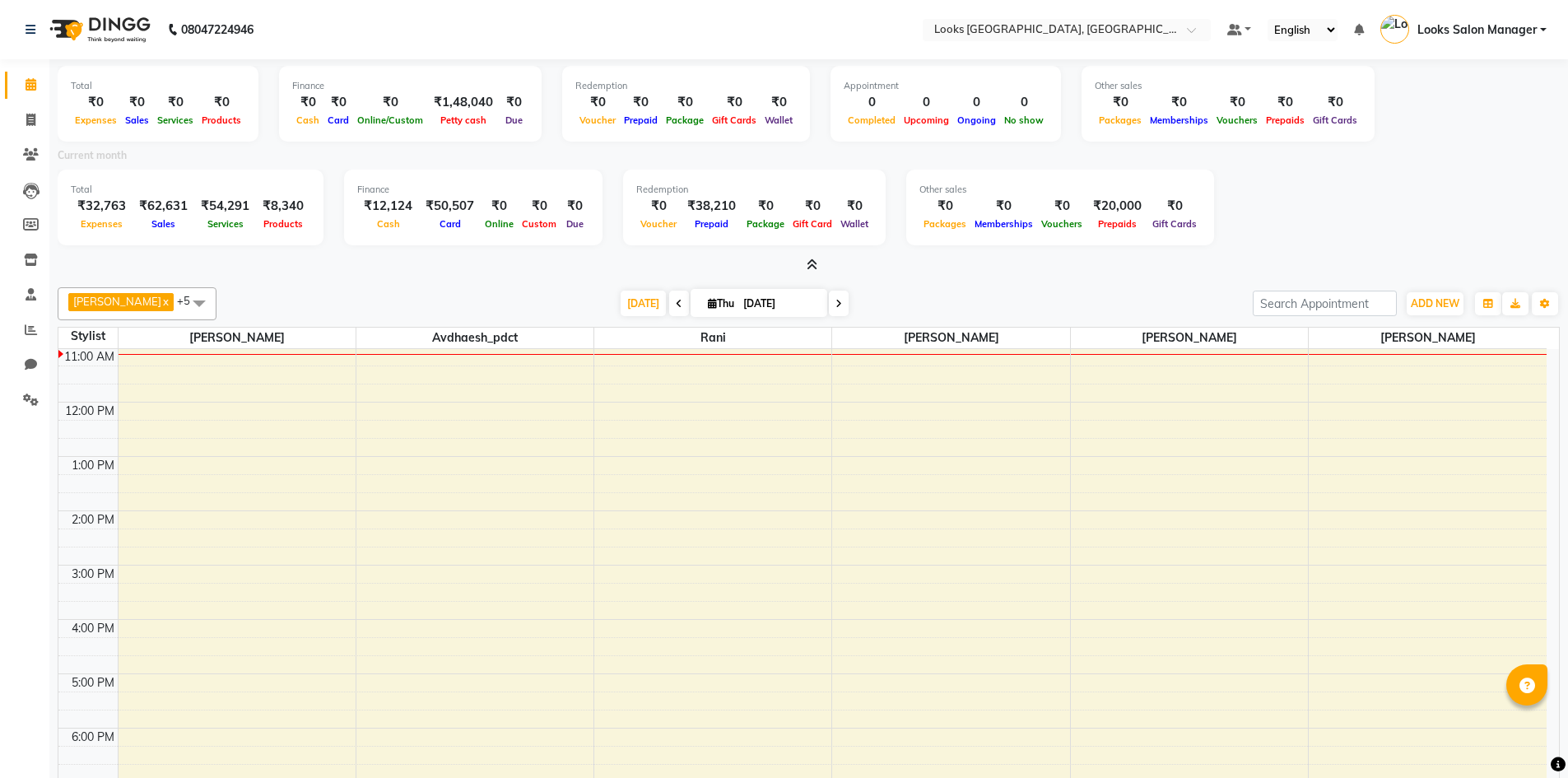
click at [815, 274] on div "Total ₹0 Expenses ₹0 Sales ₹0 Services ₹0 Products Finance ₹0 Cash ₹0 Card ₹0 O…" at bounding box center [809, 475] width 1519 height 831
click at [815, 269] on icon at bounding box center [812, 265] width 10 height 12
